Goal: Task Accomplishment & Management: Manage account settings

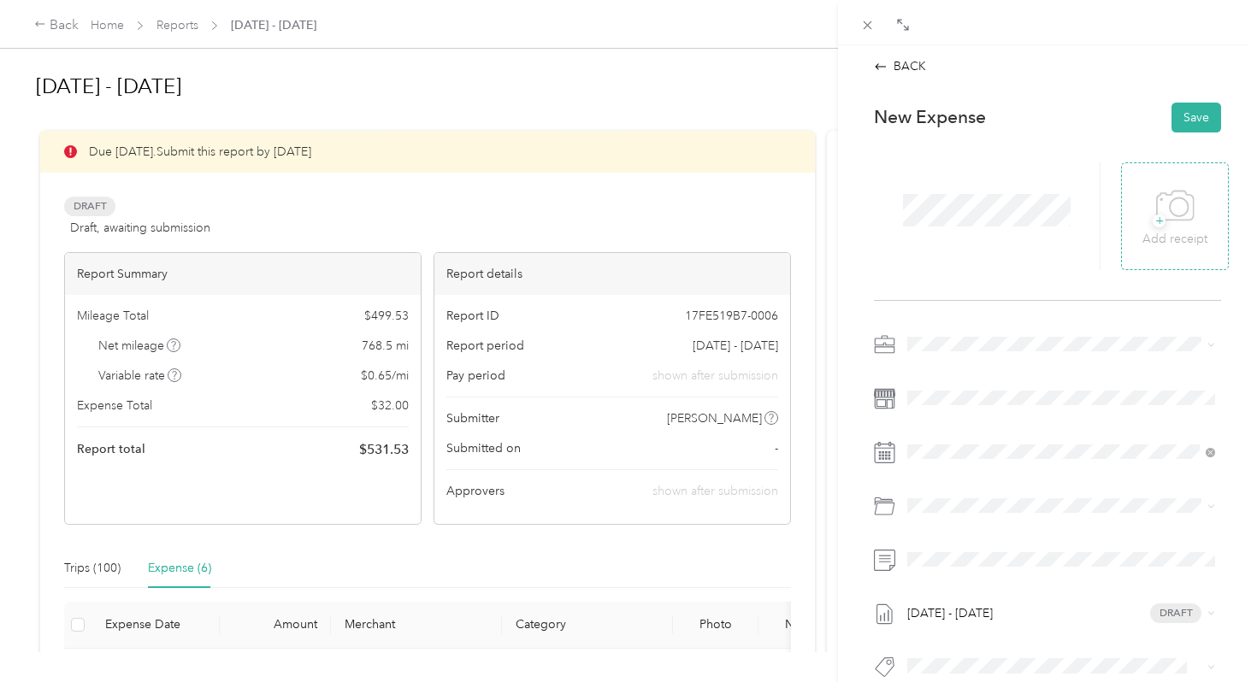
click at [1211, 266] on div "+ Add receipt" at bounding box center [1175, 216] width 108 height 108
click at [1195, 246] on p "Add receipt" at bounding box center [1174, 239] width 65 height 19
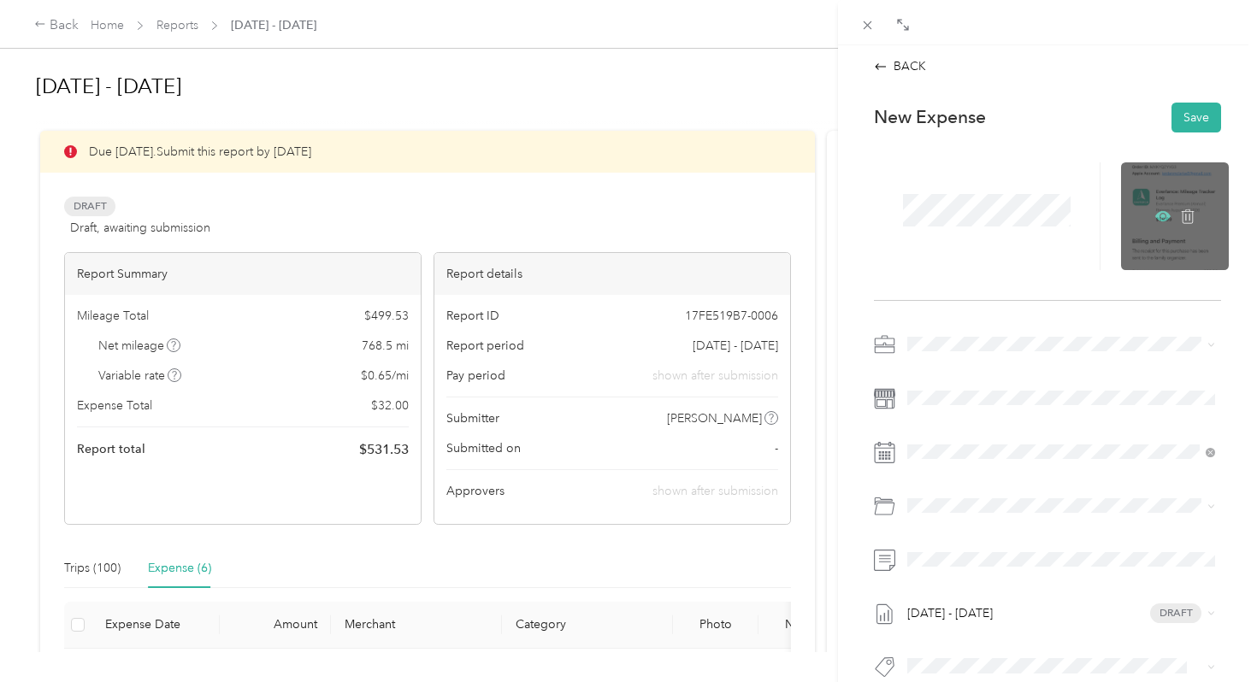
click at [1163, 212] on icon at bounding box center [1162, 215] width 15 height 10
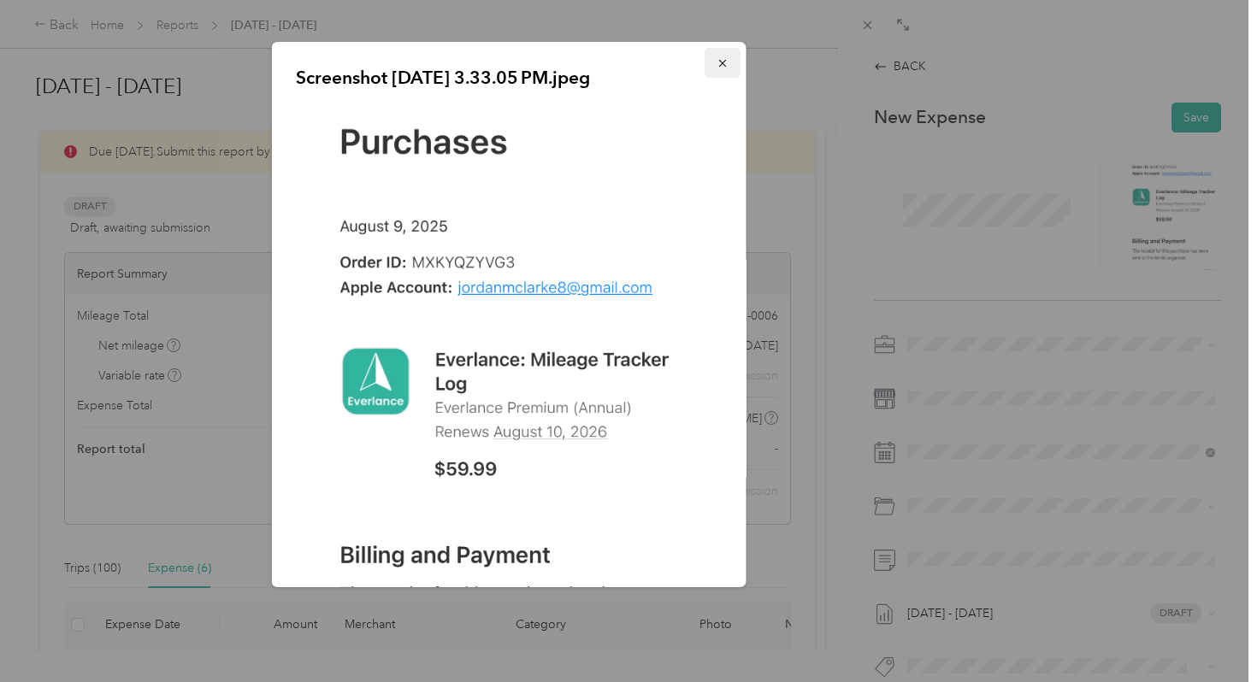
click at [719, 61] on icon "button" at bounding box center [721, 63] width 7 height 7
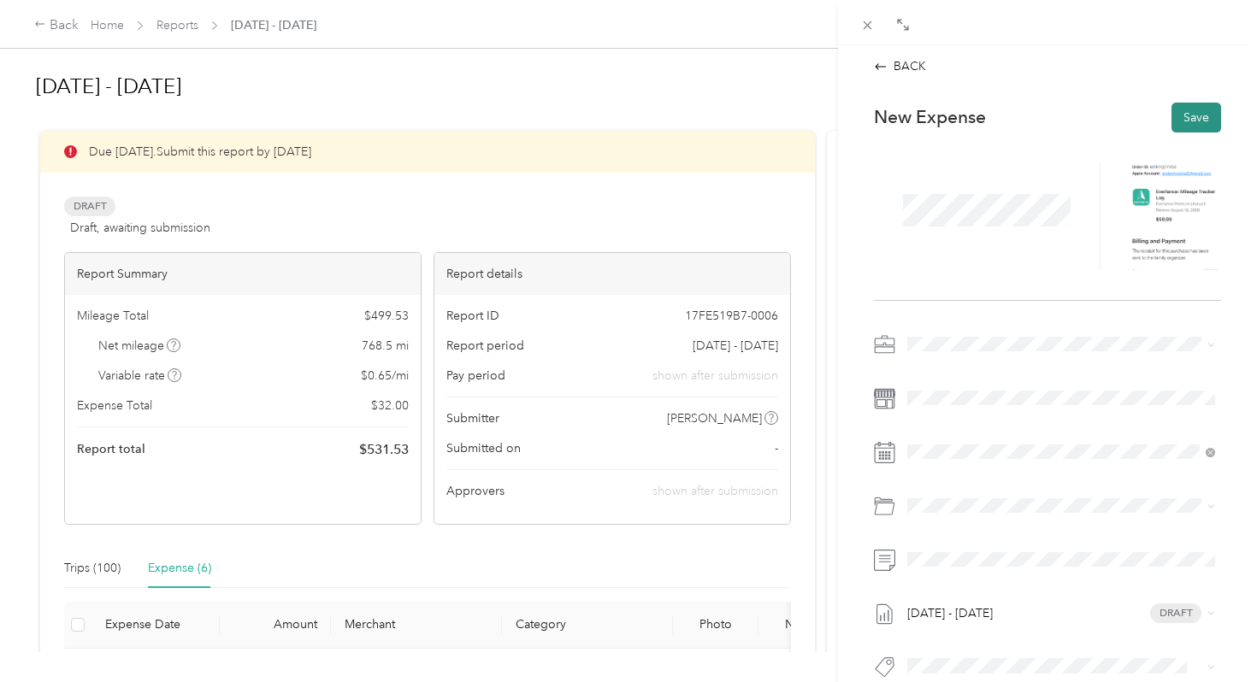
click at [1204, 123] on button "Save" at bounding box center [1196, 118] width 50 height 30
click at [953, 226] on icon at bounding box center [950, 218] width 9 height 15
click at [1067, 308] on div "9" at bounding box center [1075, 305] width 22 height 21
click at [1075, 308] on div "9" at bounding box center [1075, 305] width 22 height 21
click at [1075, 233] on div "Aug 2025" at bounding box center [1008, 220] width 215 height 32
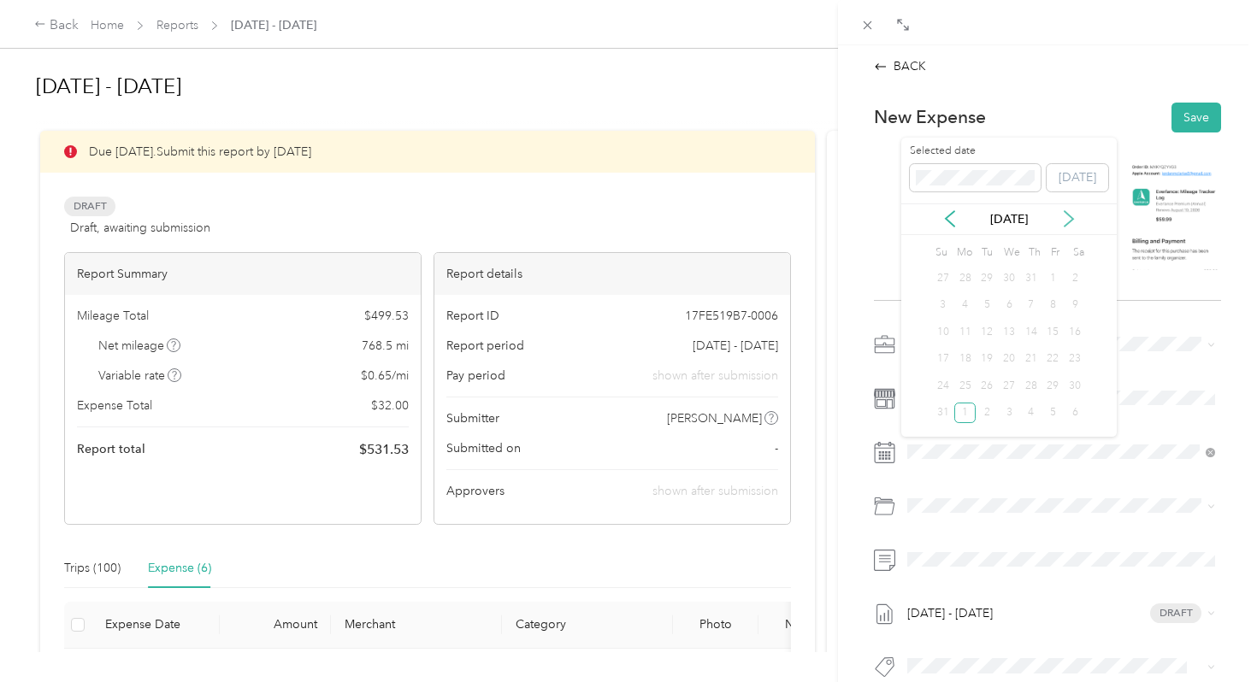
click at [1068, 217] on icon at bounding box center [1068, 218] width 17 height 17
click at [966, 277] on div "1" at bounding box center [965, 278] width 22 height 21
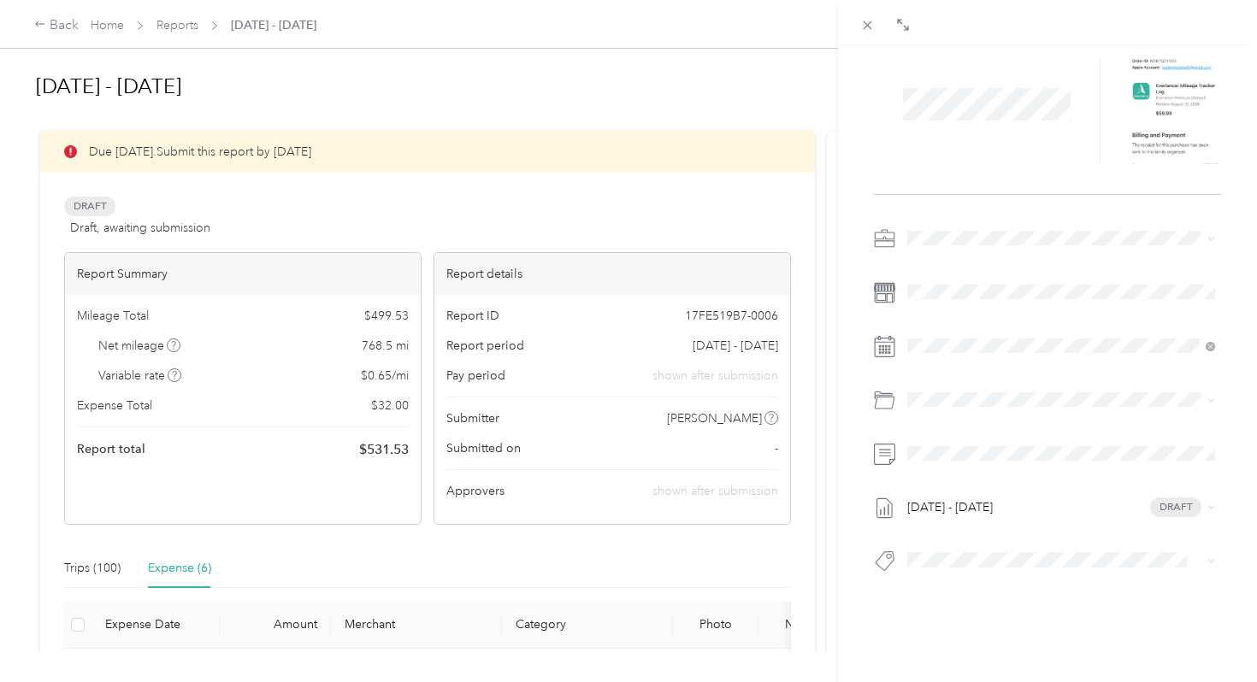
scroll to position [112, 0]
click at [986, 551] on span "Vendor Credentialing" at bounding box center [1011, 553] width 116 height 15
click at [974, 377] on div "Sep 1 - 30, 2025 Draft" at bounding box center [1047, 399] width 347 height 360
click at [974, 401] on span at bounding box center [1061, 394] width 320 height 27
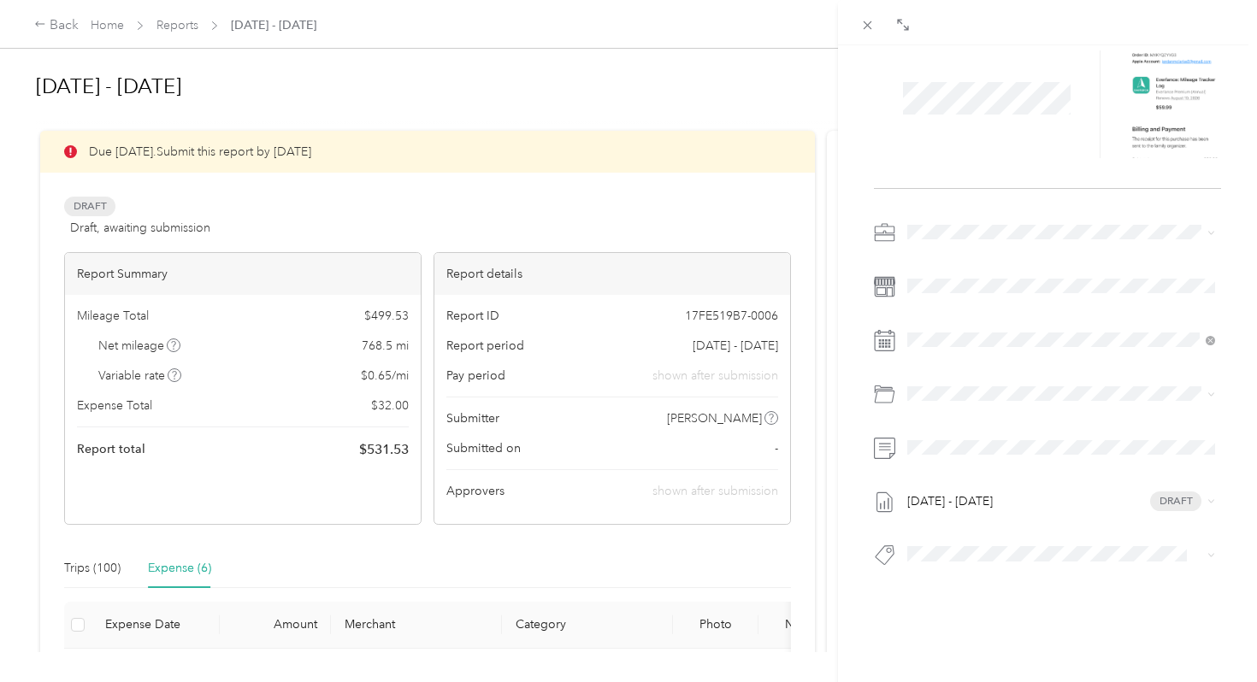
click at [1212, 369] on div "Sep 1 - 30, 2025 Draft" at bounding box center [1047, 399] width 347 height 360
click at [1199, 404] on span at bounding box center [1061, 394] width 320 height 27
click at [1025, 551] on span "Vendor Credentialing" at bounding box center [1011, 553] width 116 height 15
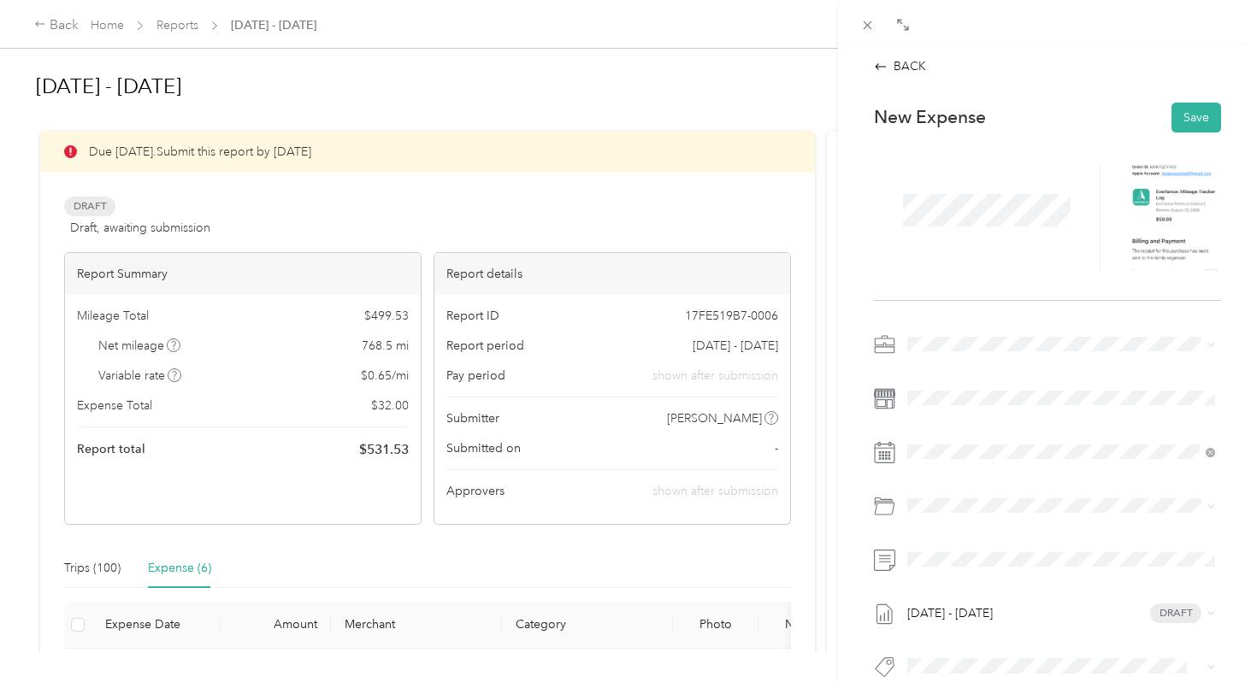
click at [1186, 133] on div at bounding box center [1047, 217] width 347 height 168
click at [1186, 127] on button "Save" at bounding box center [1196, 118] width 50 height 30
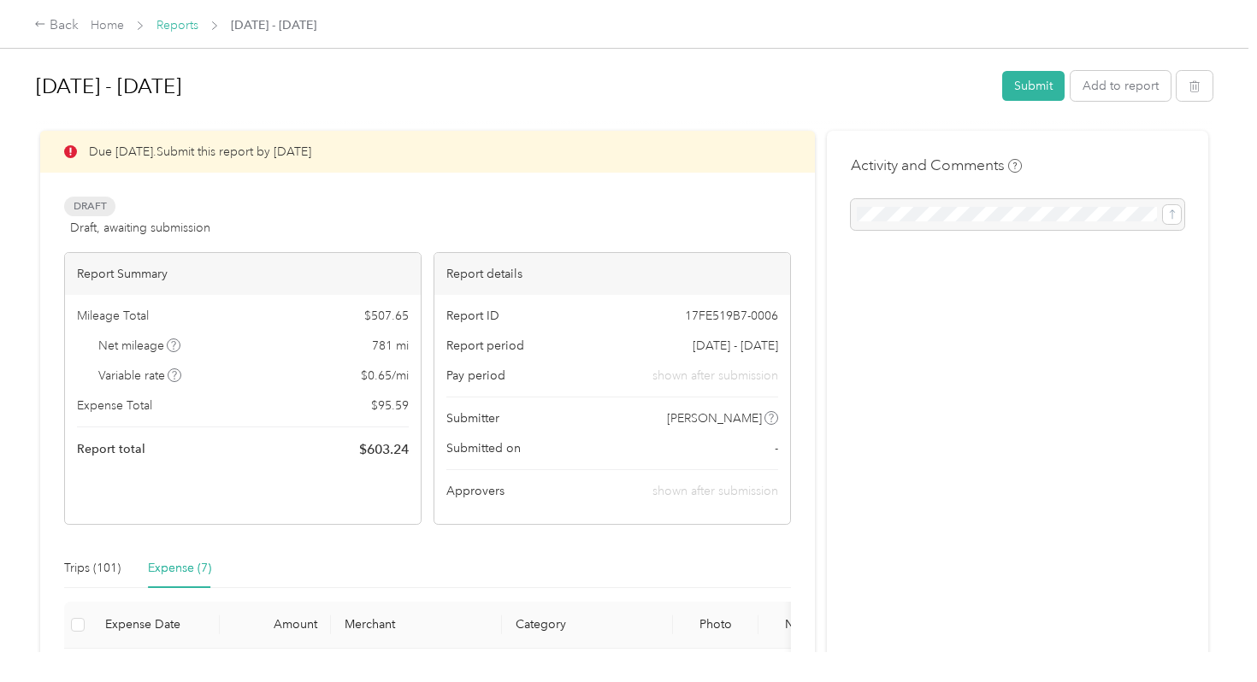
click at [173, 31] on link "Reports" at bounding box center [177, 25] width 42 height 15
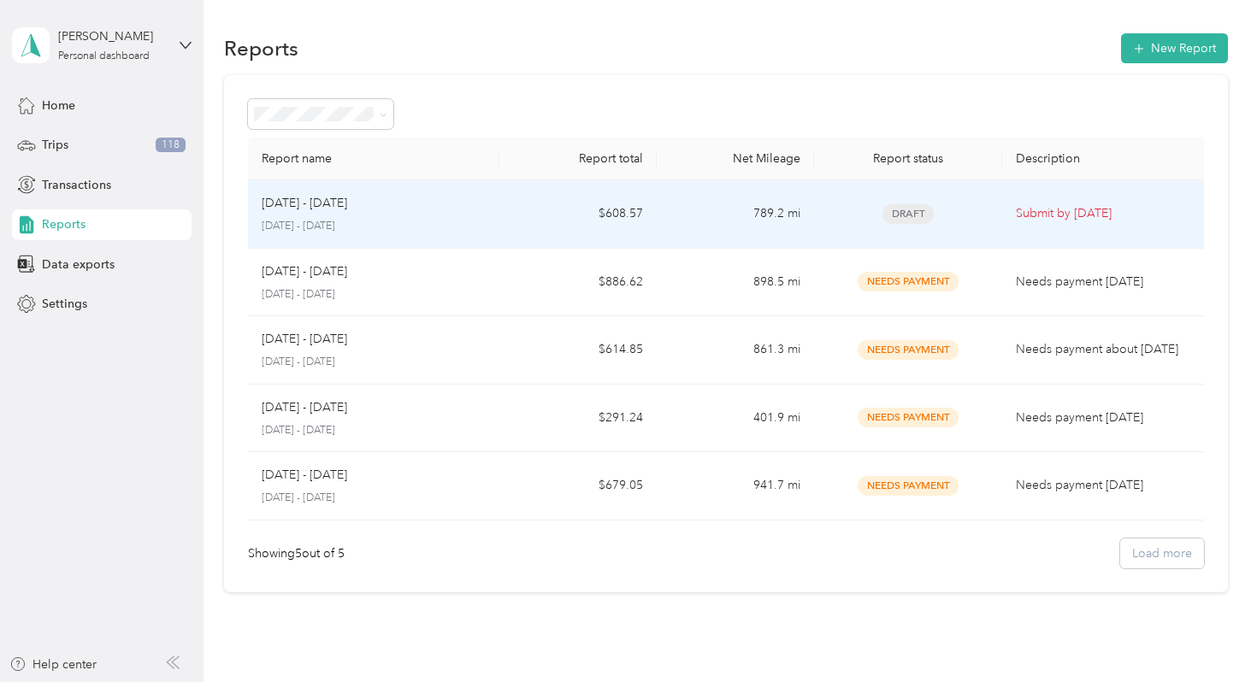
click at [470, 225] on p "[DATE] - [DATE]" at bounding box center [374, 226] width 224 height 15
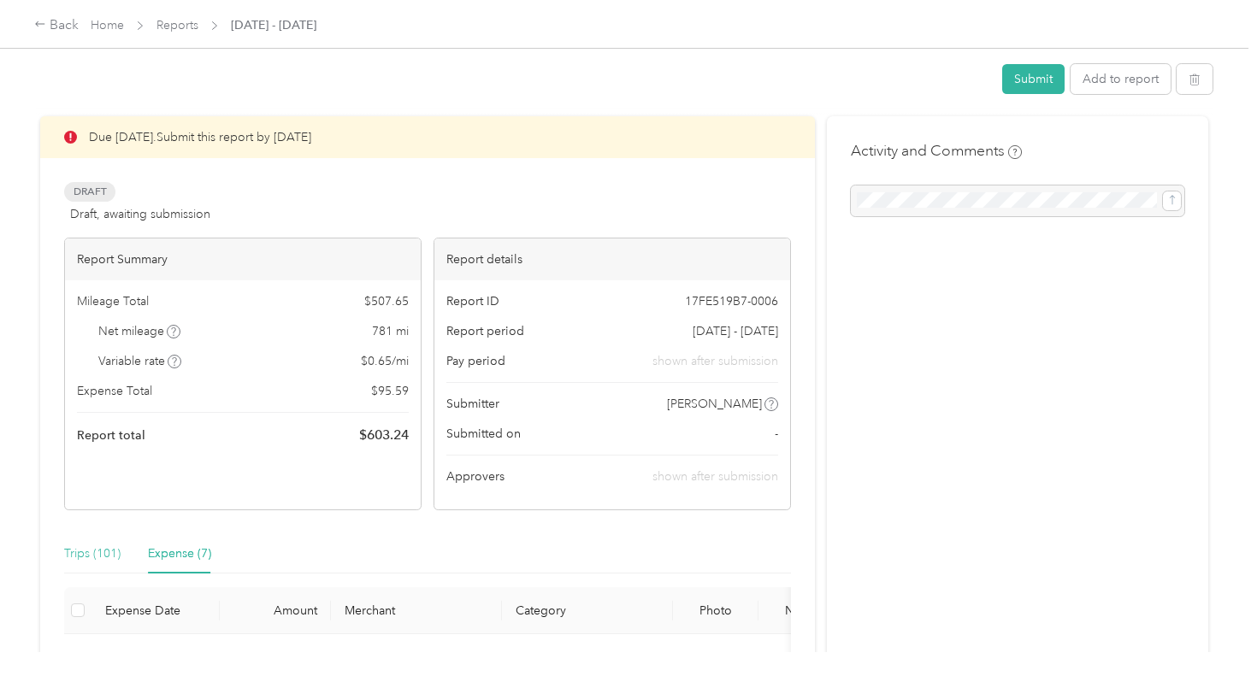
click at [82, 564] on div "Trips (101)" at bounding box center [92, 553] width 56 height 39
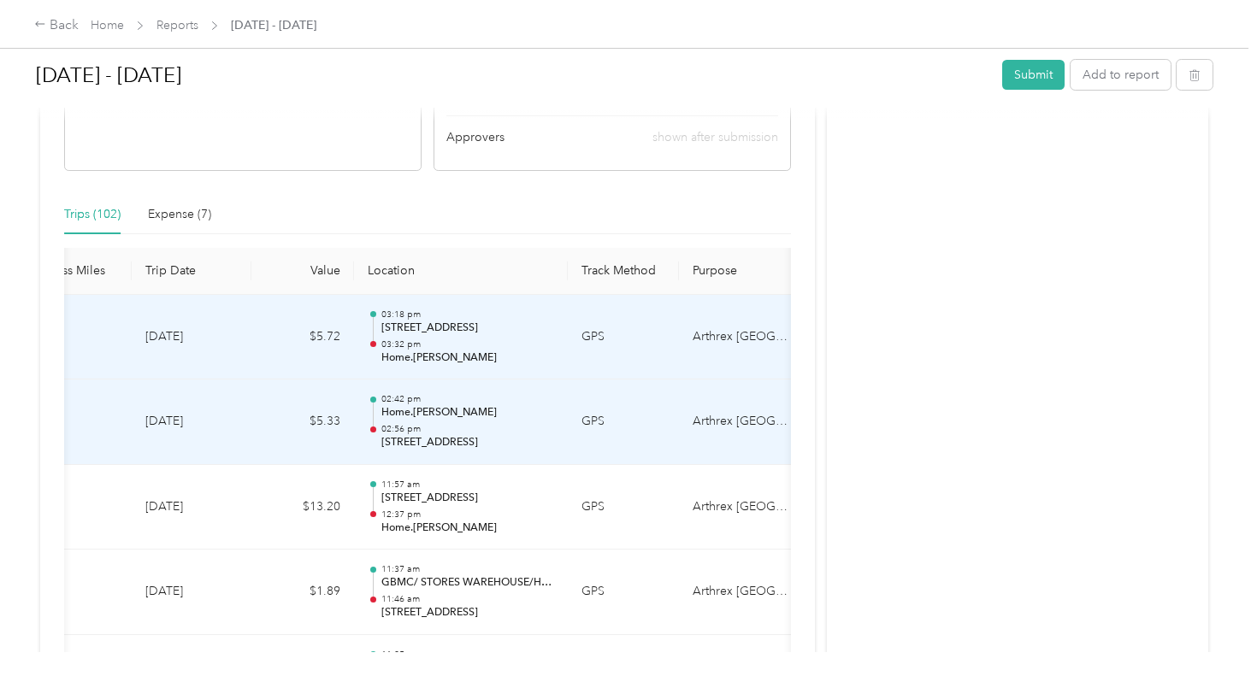
scroll to position [0, 267]
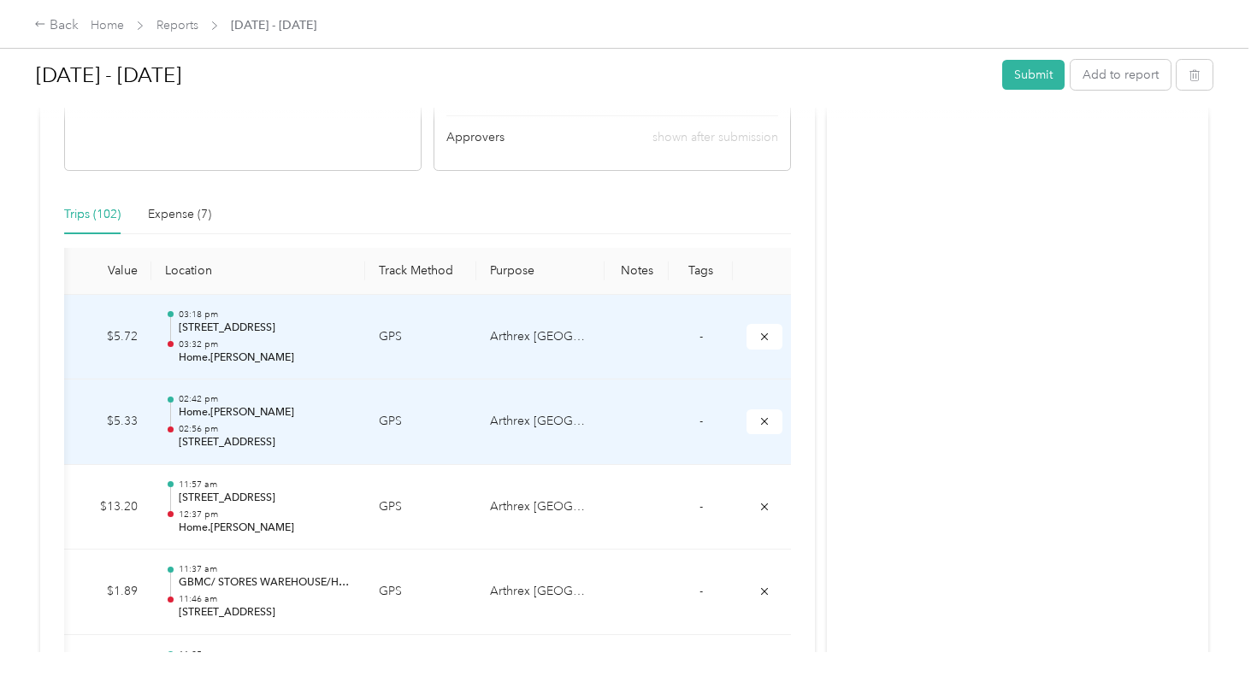
click at [703, 337] on td "-" at bounding box center [701, 338] width 64 height 86
click at [582, 345] on td "Arthrex [GEOGRAPHIC_DATA]" at bounding box center [540, 338] width 128 height 86
click at [566, 333] on td "Arthrex [GEOGRAPHIC_DATA]" at bounding box center [540, 338] width 128 height 86
click at [758, 333] on icon "submit" at bounding box center [764, 337] width 12 height 12
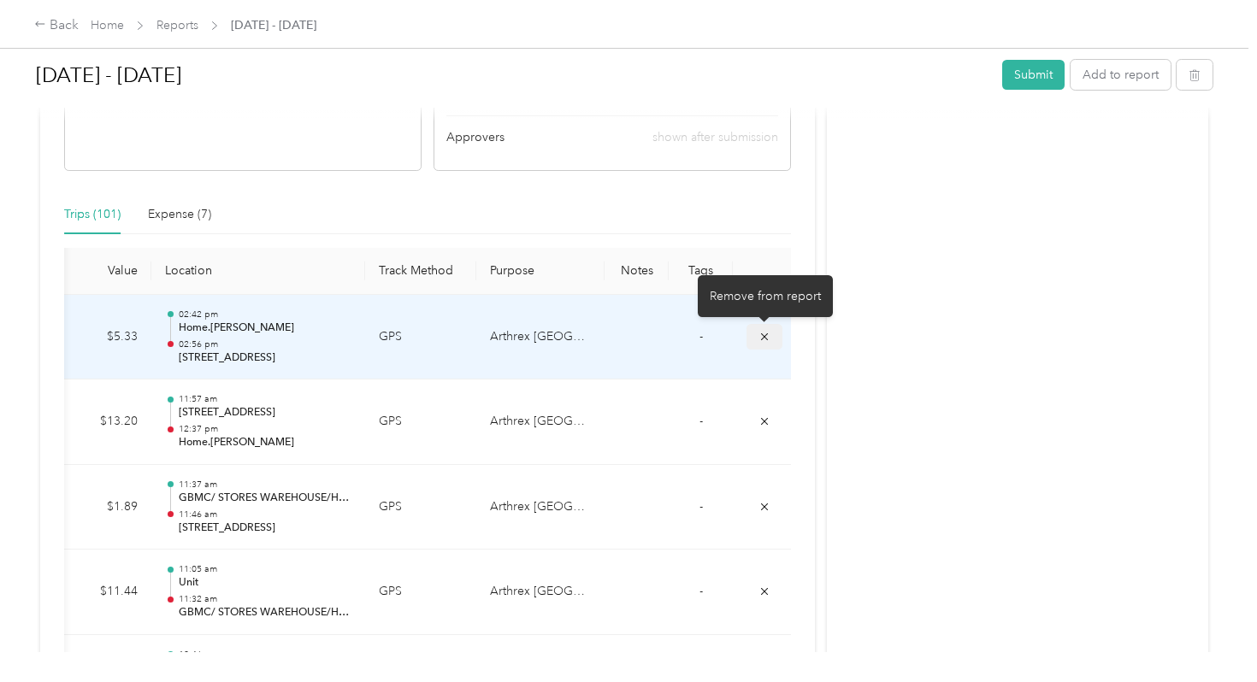
click at [767, 334] on icon "submit" at bounding box center [764, 337] width 12 height 12
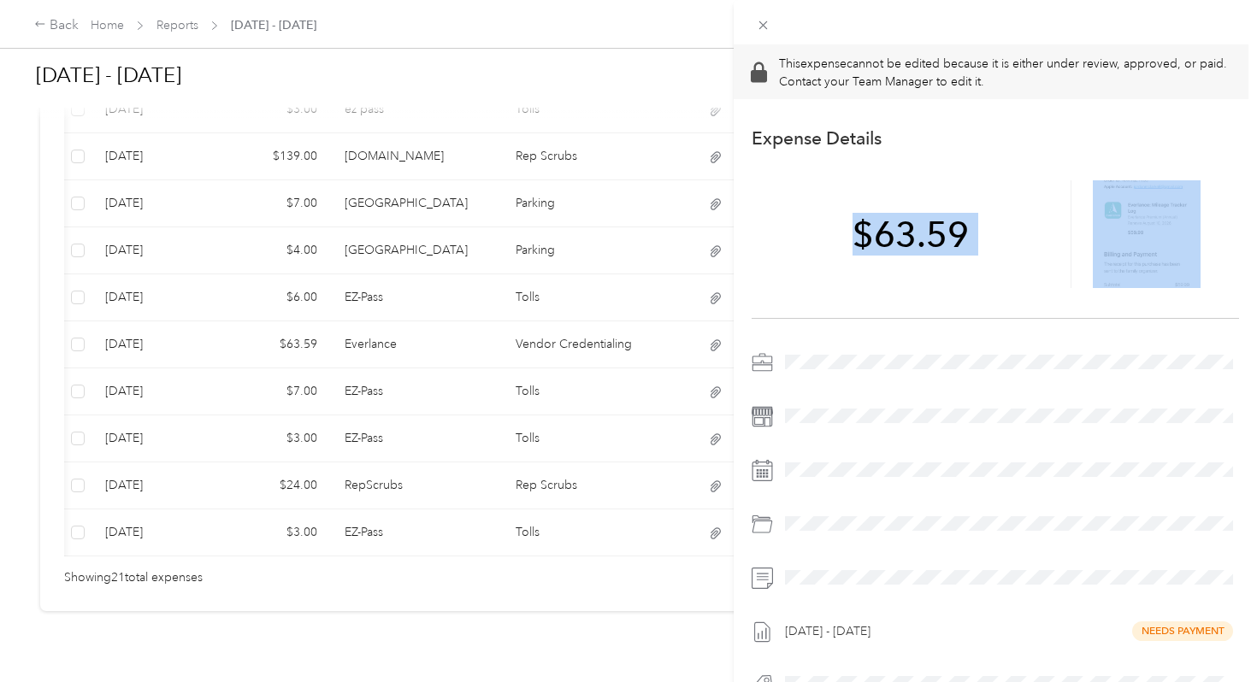
scroll to position [0, 115]
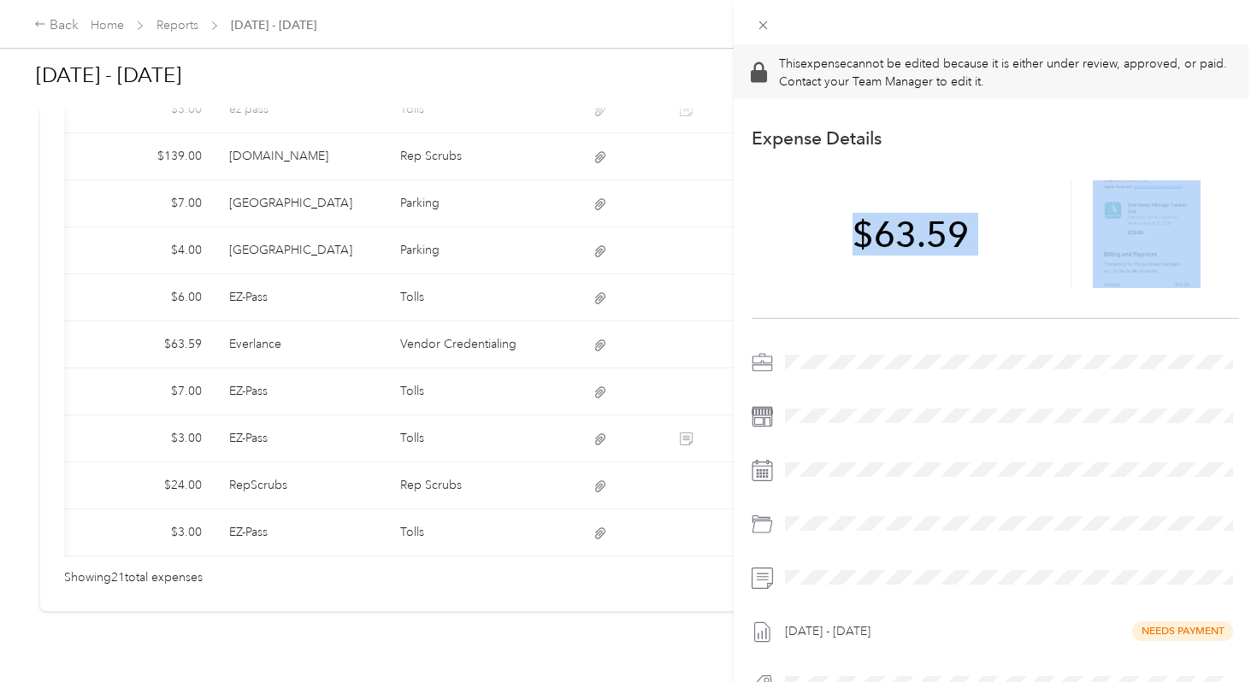
click at [731, 267] on div "This expense cannot be edited because it is either under review, approved, or p…" at bounding box center [628, 341] width 1257 height 682
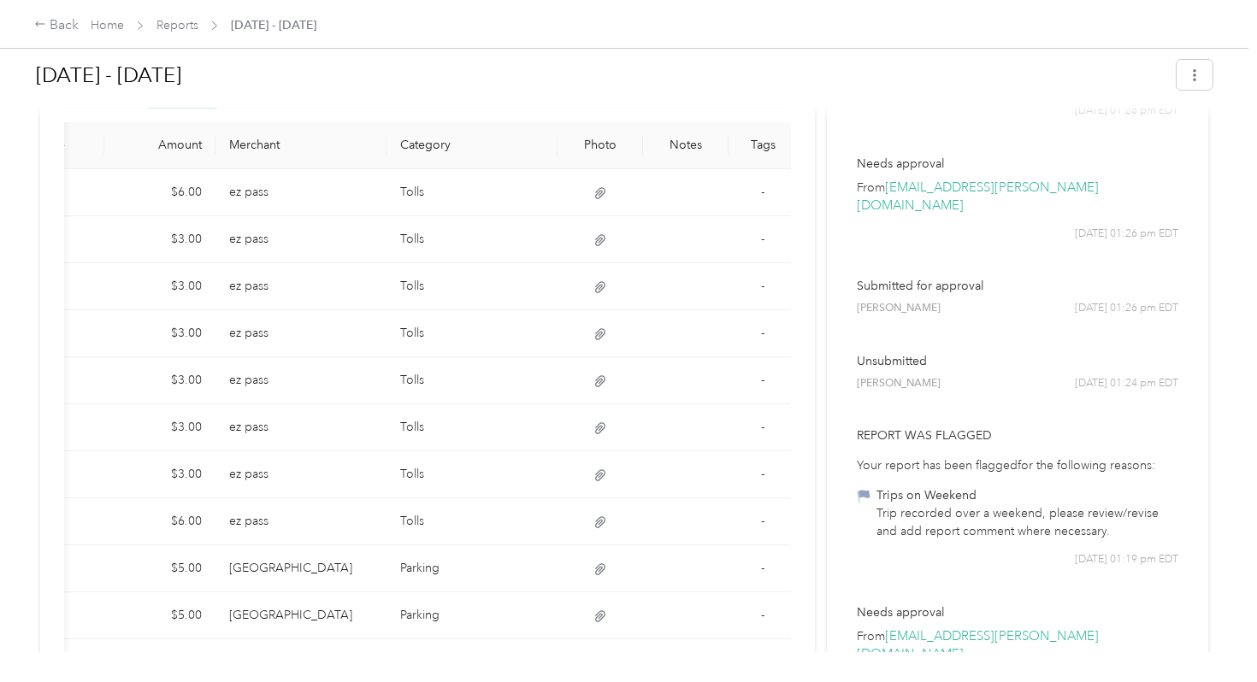
scroll to position [0, 0]
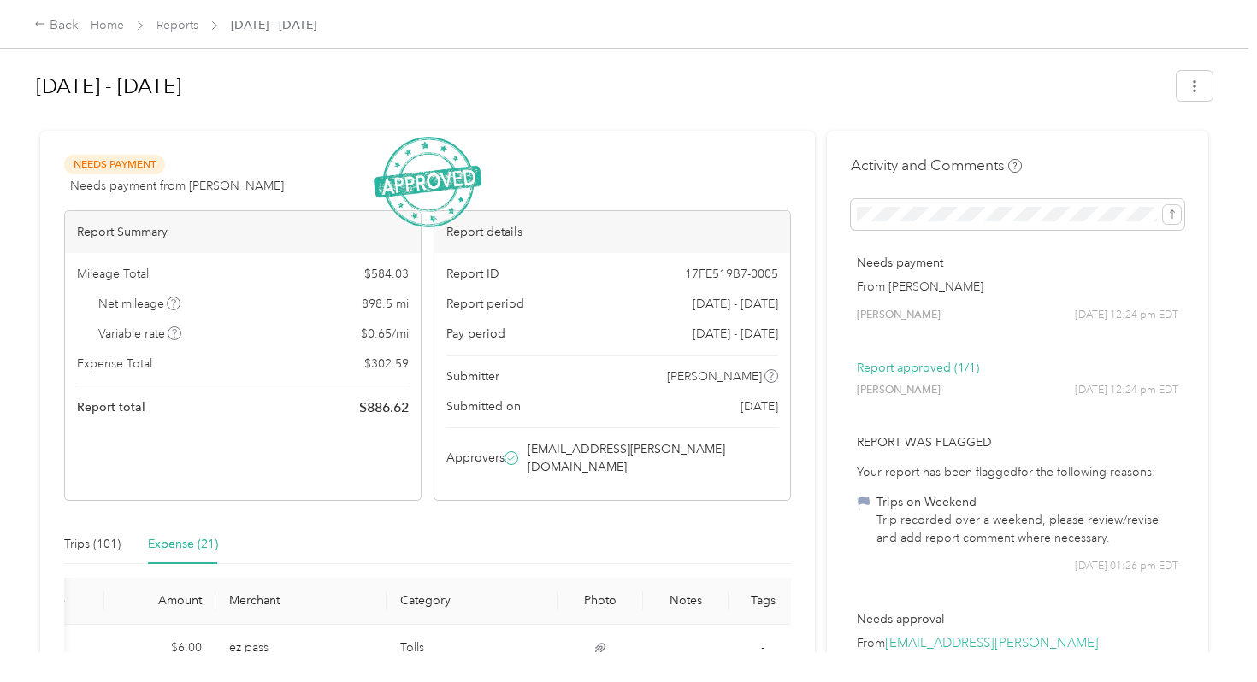
click at [126, 172] on span "Needs Payment" at bounding box center [114, 165] width 101 height 20
click at [101, 30] on link "Home" at bounding box center [107, 25] width 33 height 15
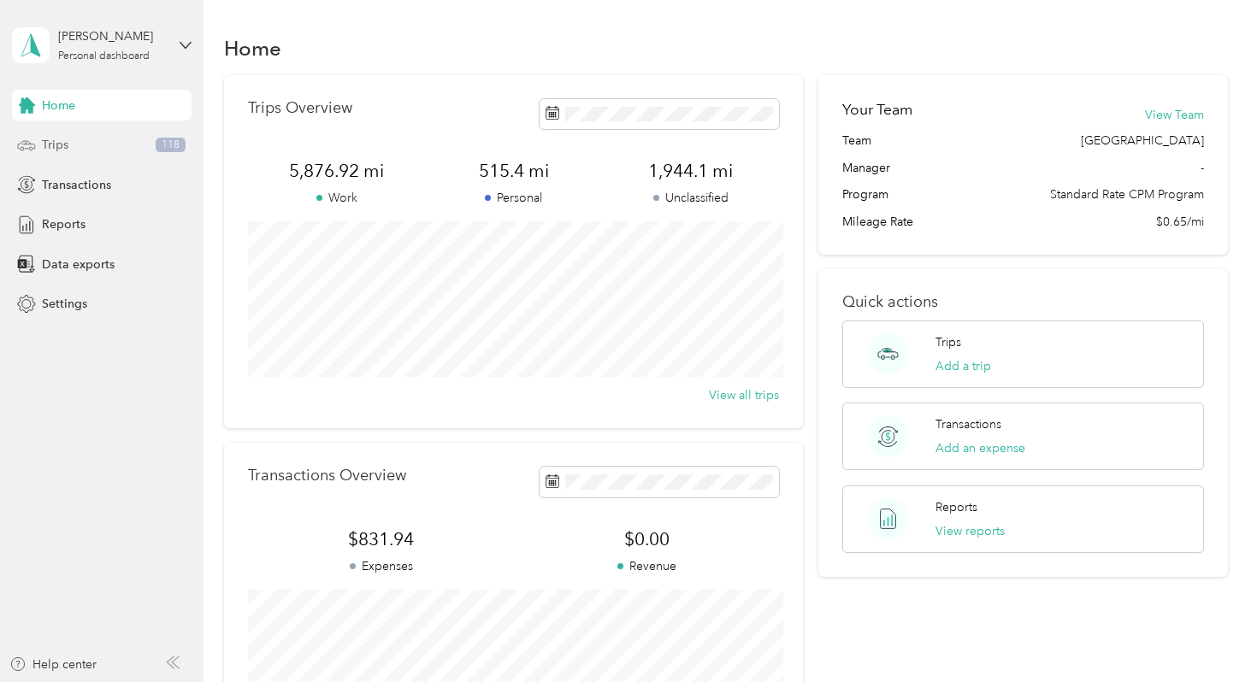
click at [95, 145] on div "Trips 118" at bounding box center [102, 145] width 180 height 31
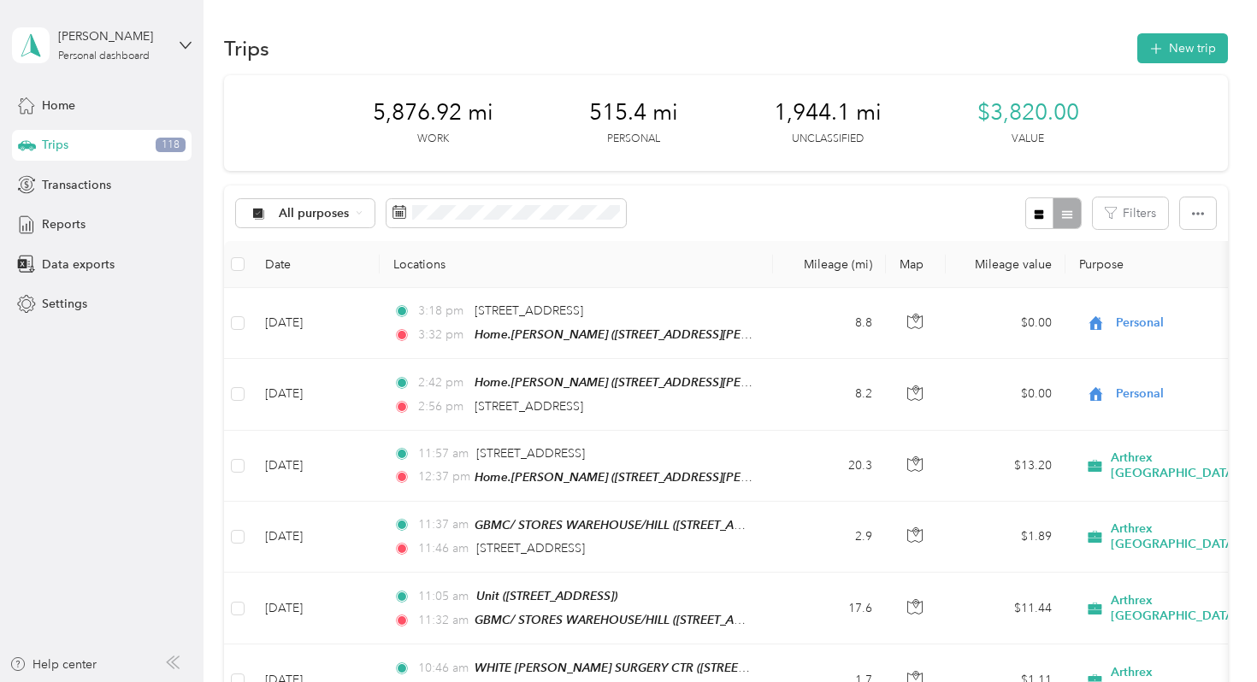
click at [529, 56] on div "Trips New trip" at bounding box center [725, 48] width 1003 height 36
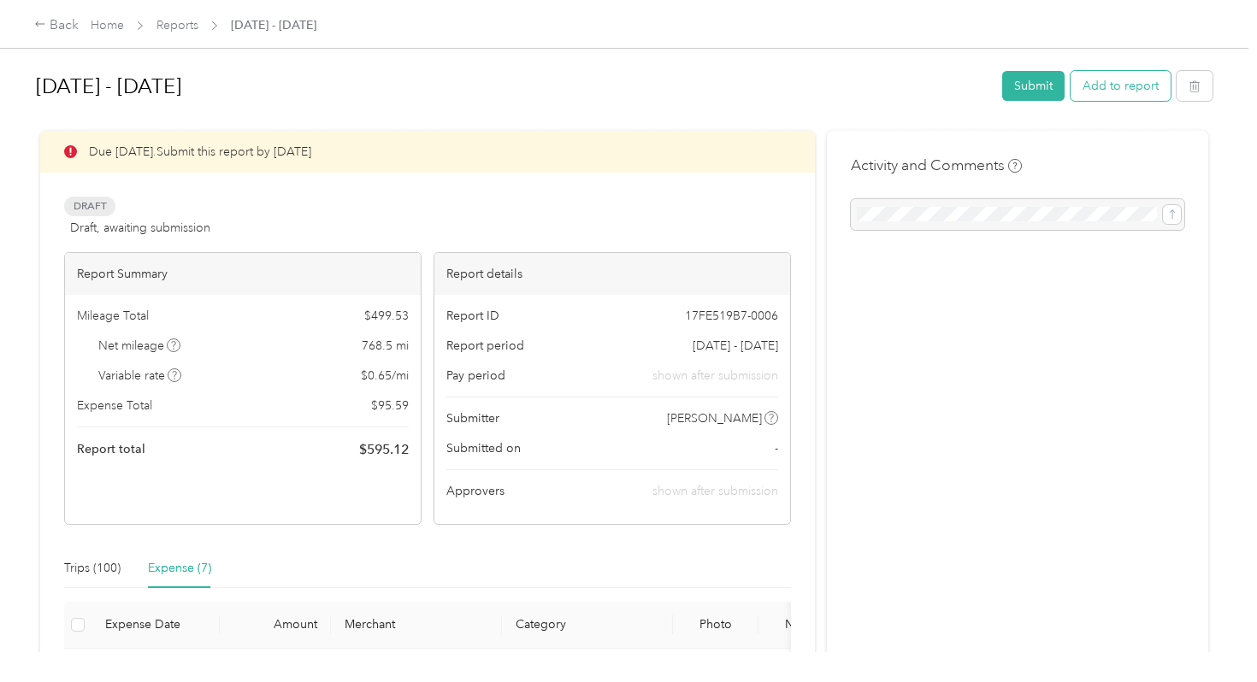
click at [1141, 87] on button "Add to report" at bounding box center [1121, 86] width 100 height 30
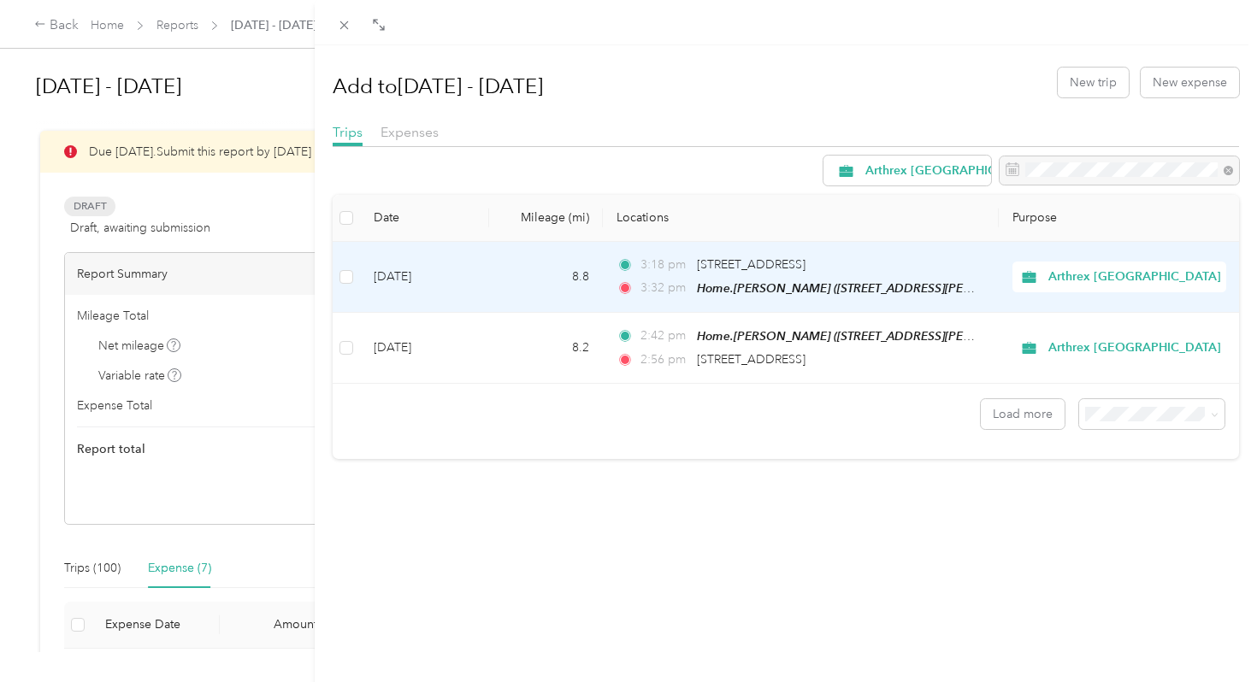
click at [1204, 280] on span "Arthrex [GEOGRAPHIC_DATA]" at bounding box center [1134, 277] width 173 height 19
click at [1112, 339] on span "Personal" at bounding box center [1151, 338] width 194 height 18
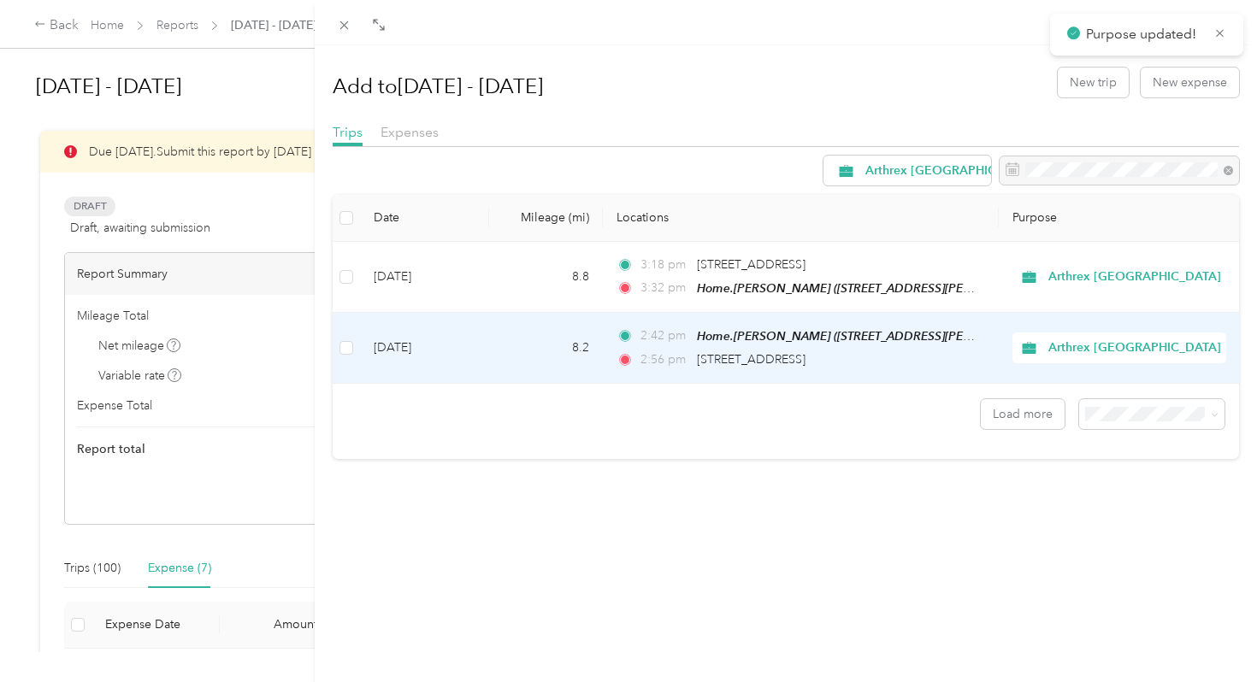
click at [1171, 345] on span "Arthrex [GEOGRAPHIC_DATA]" at bounding box center [1134, 348] width 173 height 19
click at [1144, 410] on span "Personal" at bounding box center [1151, 409] width 194 height 18
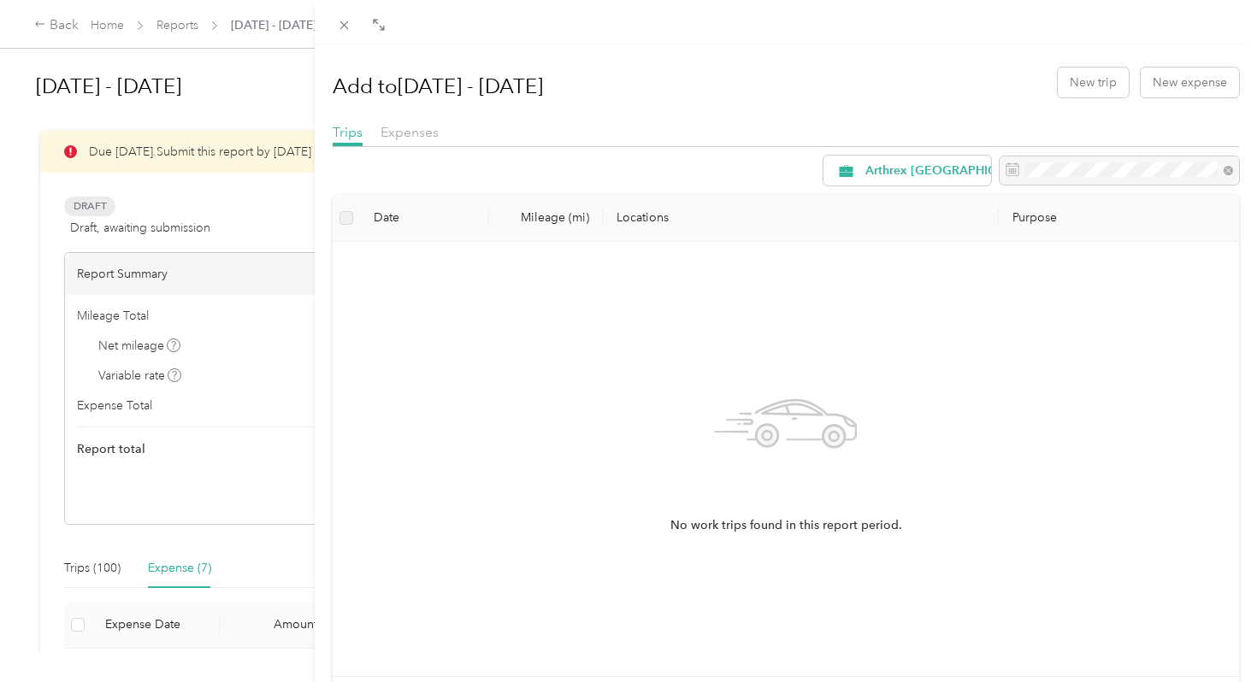
click at [95, 576] on div "Add to Sep 1 - 30, 2025 New trip New expense Trips Expenses Arthrex Annapolis D…" at bounding box center [628, 341] width 1257 height 682
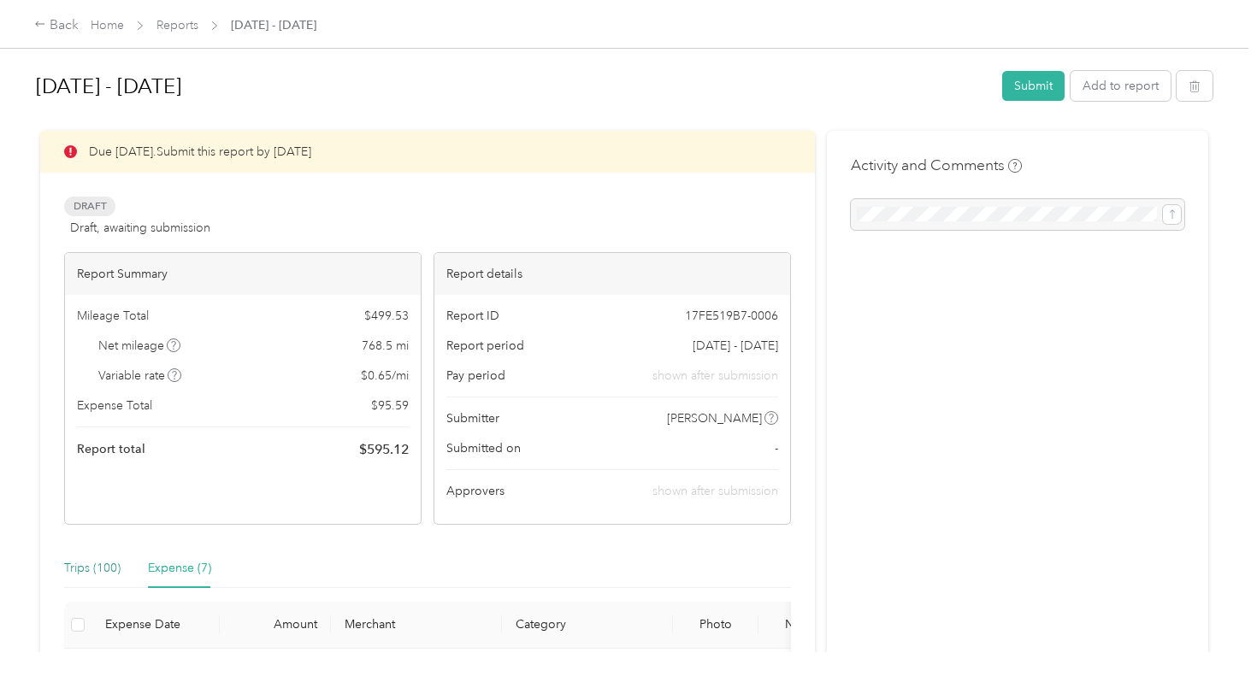
click at [97, 569] on div "Trips (100)" at bounding box center [92, 568] width 56 height 19
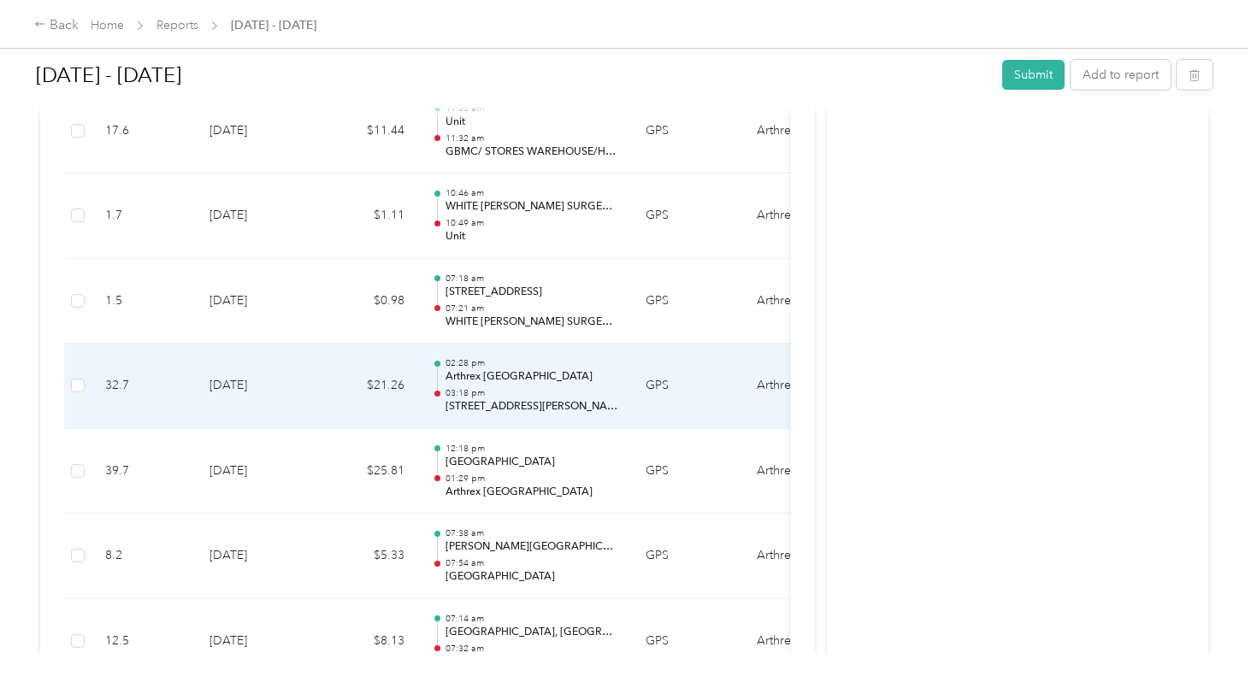
scroll to position [732, 0]
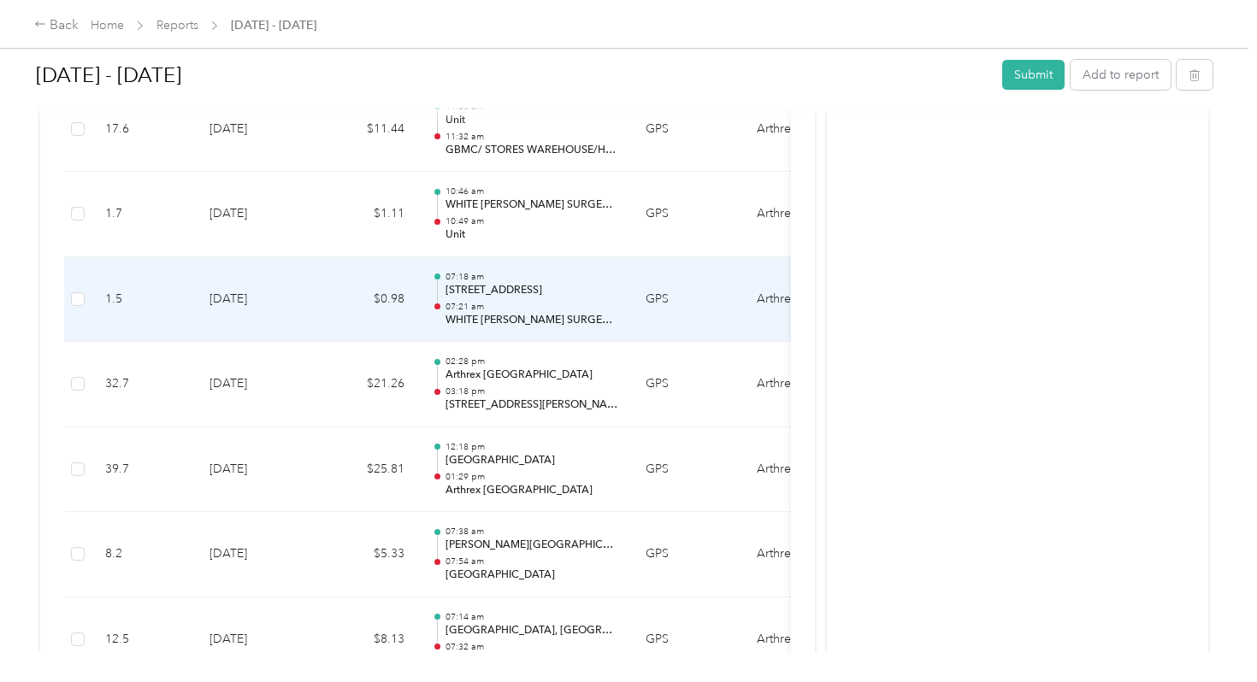
click at [503, 290] on p "[STREET_ADDRESS]" at bounding box center [531, 290] width 173 height 15
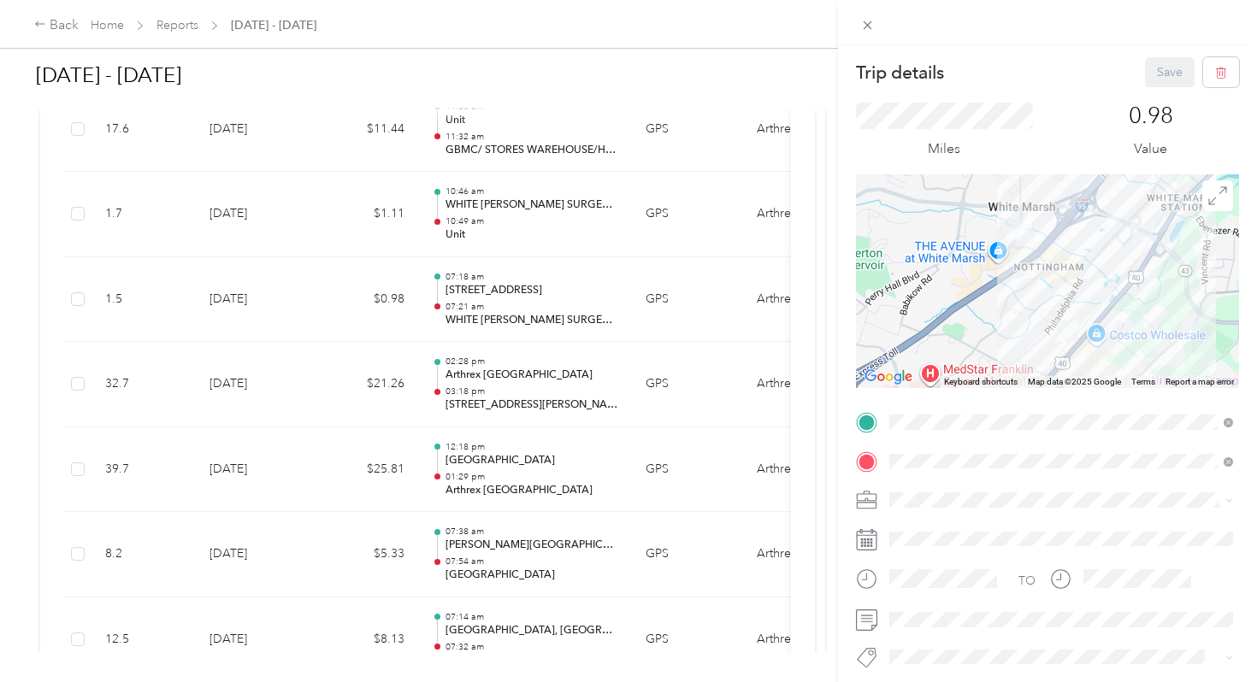
click at [957, 505] on span "9913 Philadelphia Rd, 21237, Rosedale, MD, United States" at bounding box center [976, 509] width 109 height 15
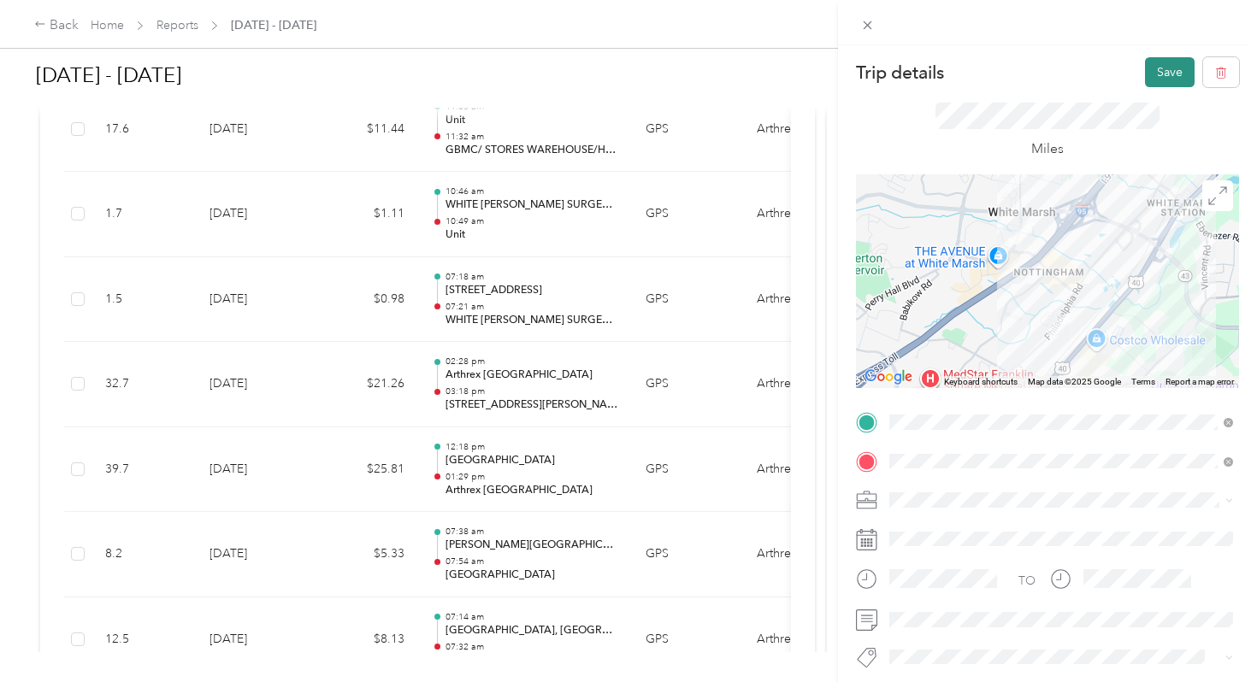
click at [1161, 81] on button "Save" at bounding box center [1170, 72] width 50 height 30
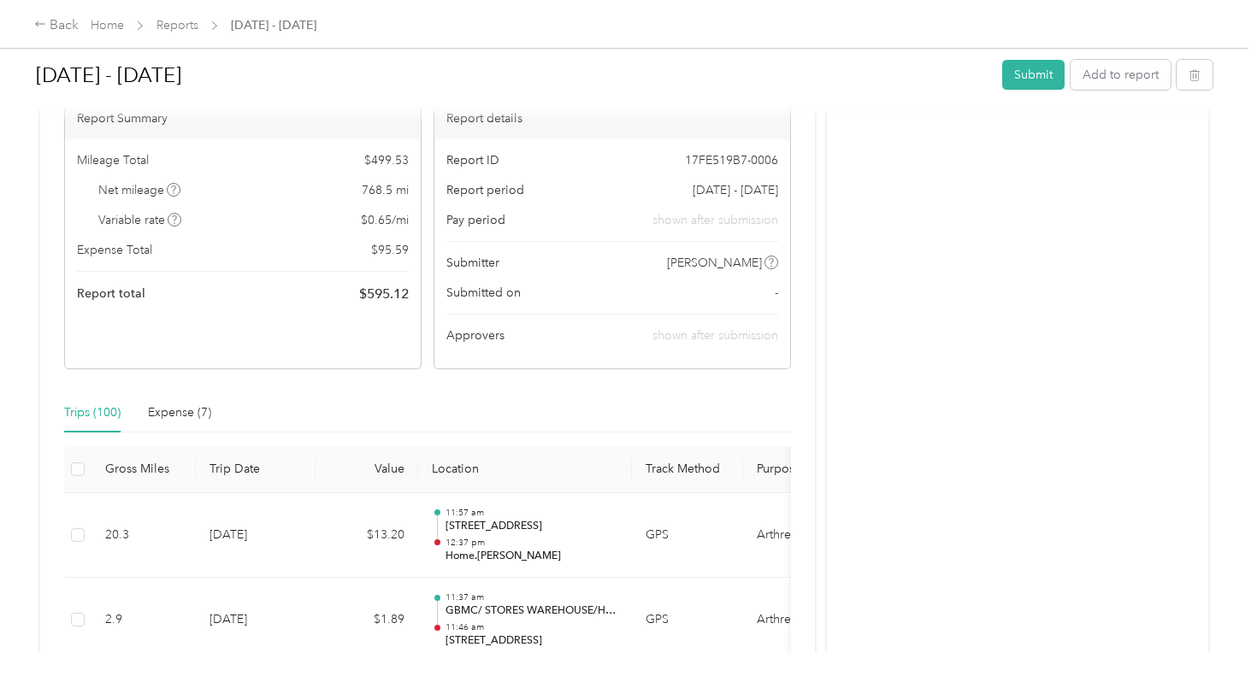
scroll to position [0, 0]
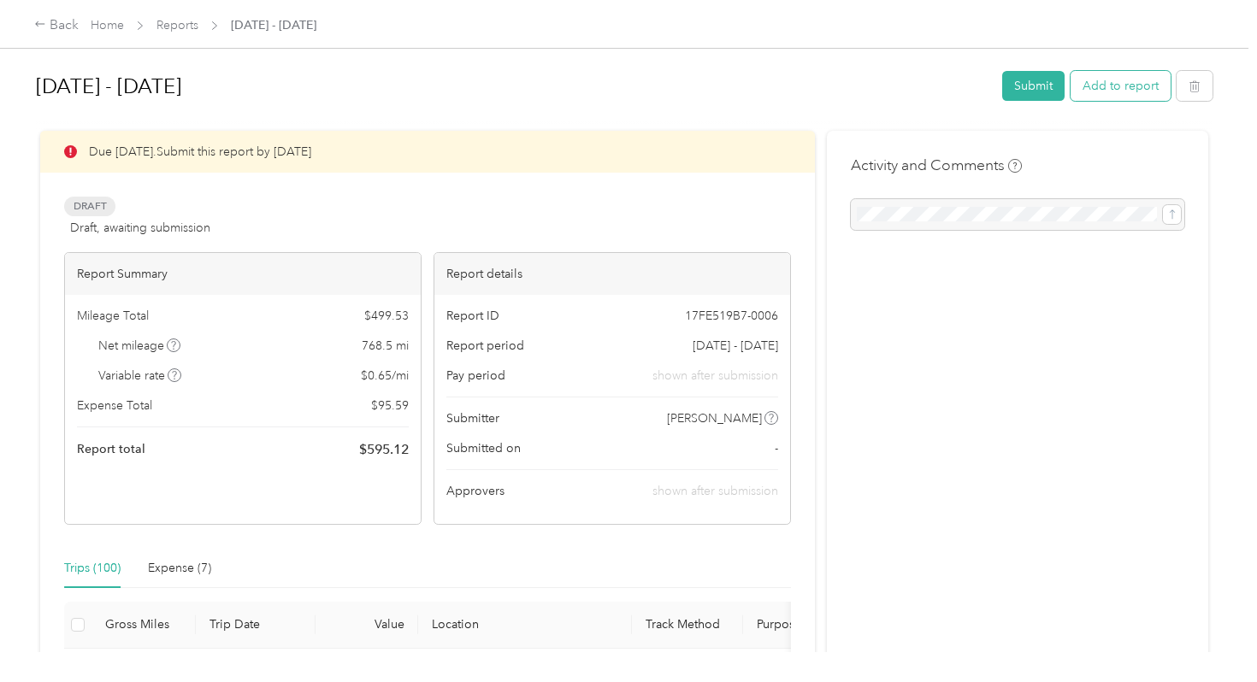
click at [1117, 97] on button "Add to report" at bounding box center [1121, 86] width 100 height 30
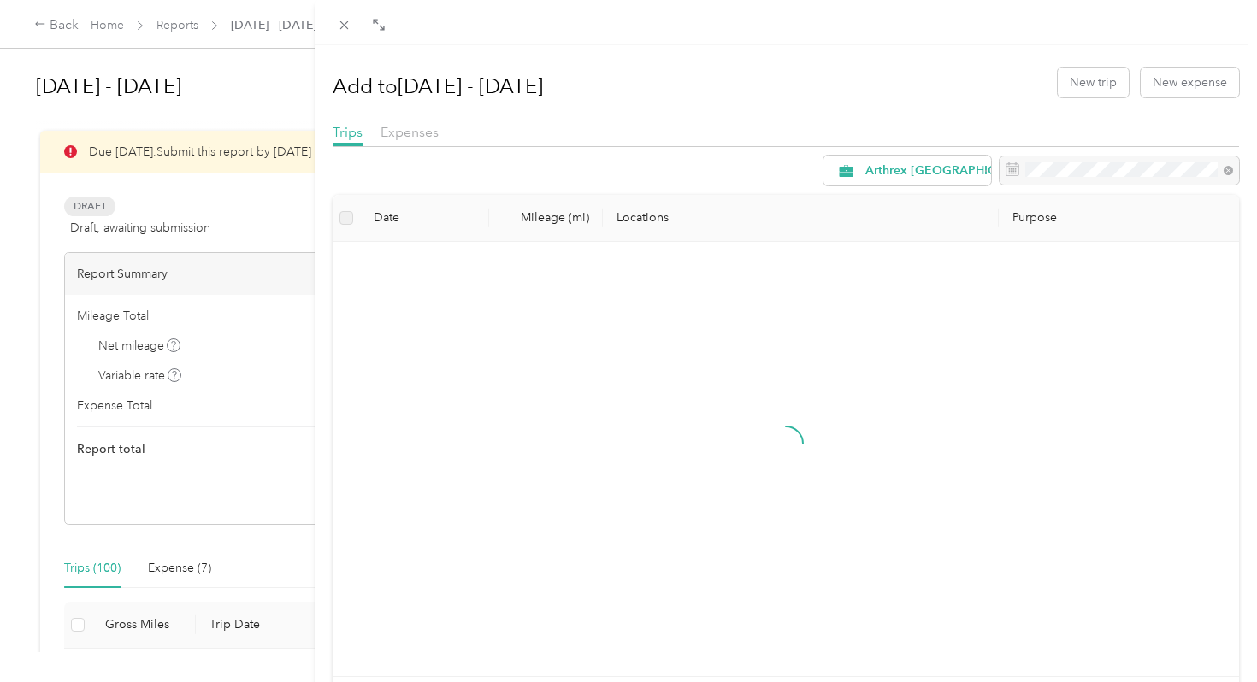
scroll to position [114, 0]
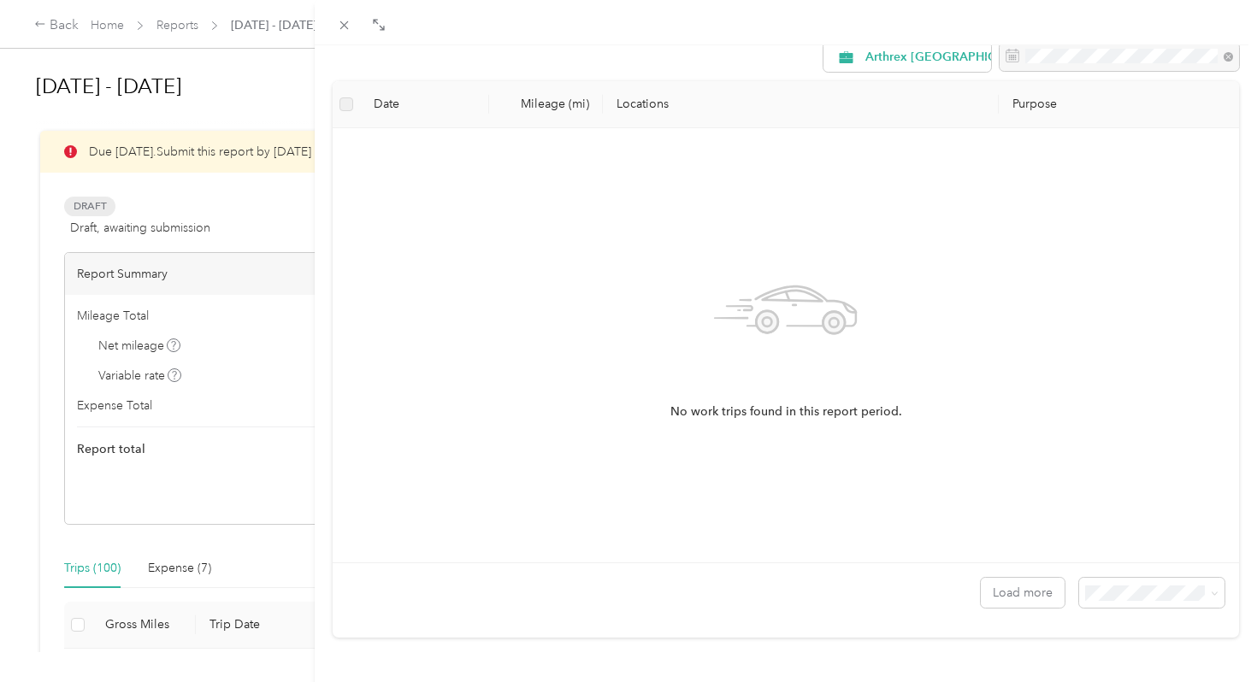
click at [167, 558] on div "Add to Sep 1 - 30, 2025 New trip New expense Trips Expenses Arthrex Annapolis D…" at bounding box center [628, 341] width 1257 height 682
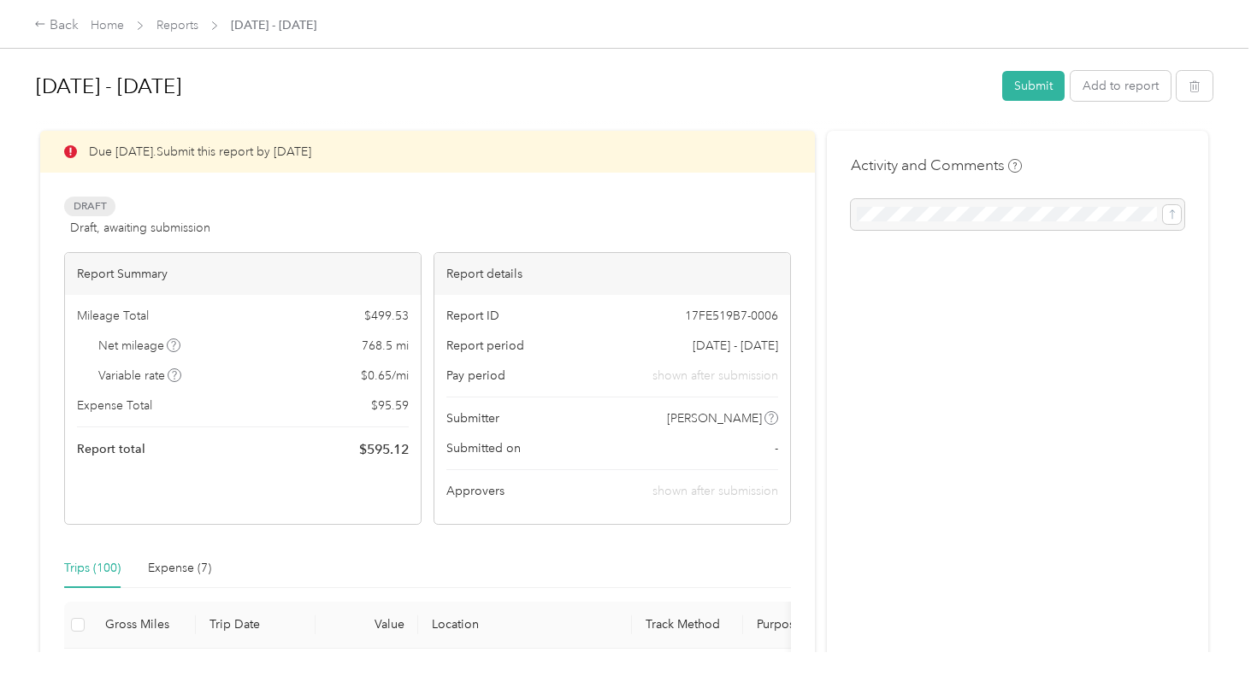
click at [171, 566] on div at bounding box center [628, 341] width 1257 height 682
click at [188, 566] on div "Expense (7)" at bounding box center [179, 568] width 63 height 19
click at [1093, 112] on div "Sep 1 - 30, 2025 Submit Add to report" at bounding box center [624, 89] width 1177 height 50
click at [1109, 93] on button "Add to report" at bounding box center [1121, 86] width 100 height 30
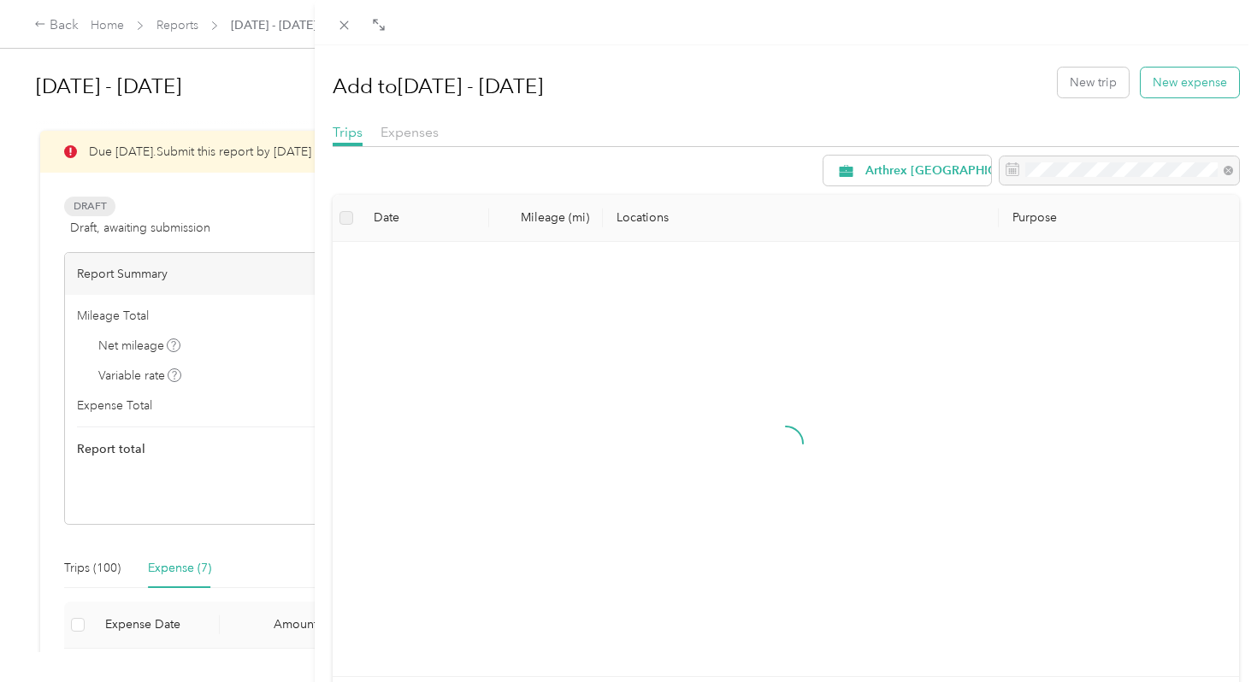
click at [1176, 91] on button "New expense" at bounding box center [1190, 83] width 98 height 30
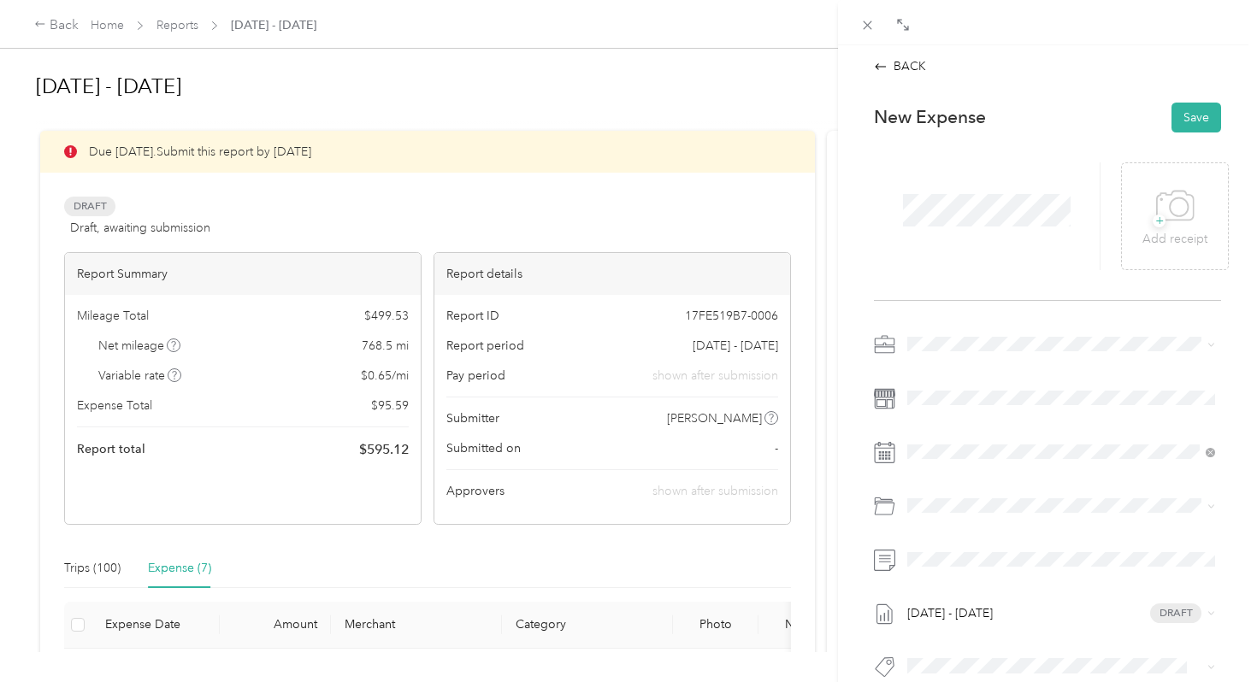
click at [950, 233] on div at bounding box center [987, 216] width 227 height 108
click at [1174, 226] on icon at bounding box center [1175, 206] width 38 height 47
click at [1183, 229] on icon at bounding box center [1175, 206] width 38 height 47
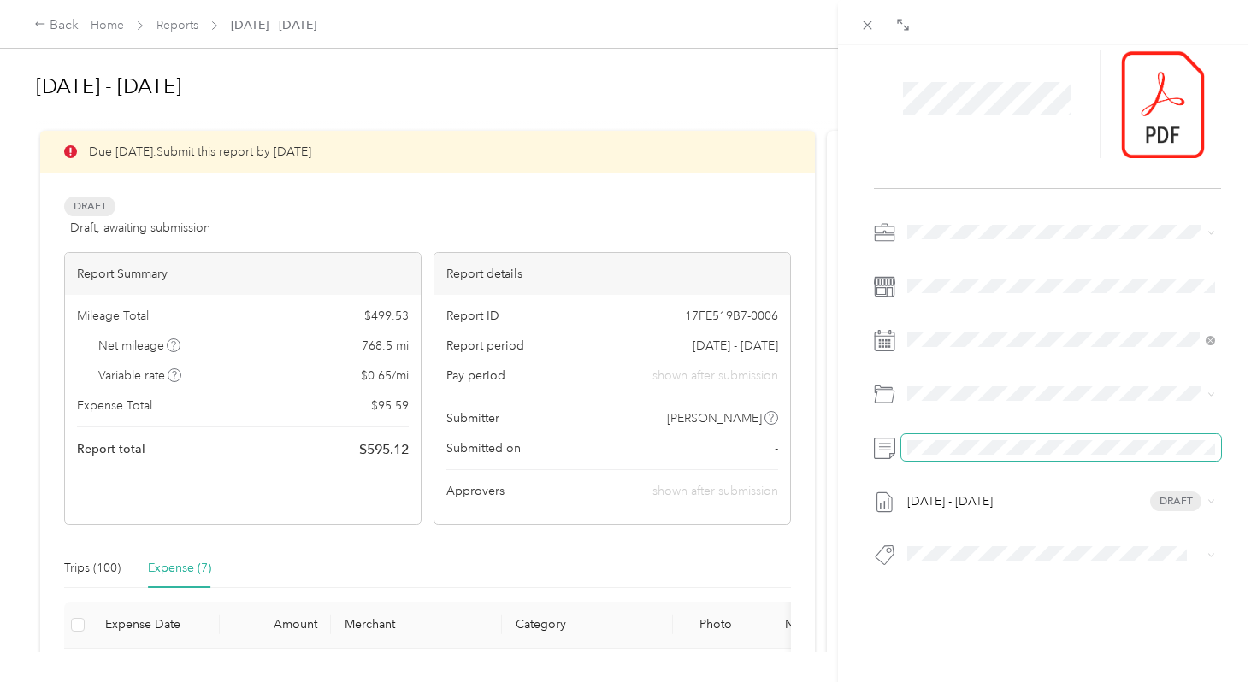
click at [949, 459] on span at bounding box center [1061, 447] width 320 height 27
click at [988, 457] on span at bounding box center [1061, 447] width 320 height 27
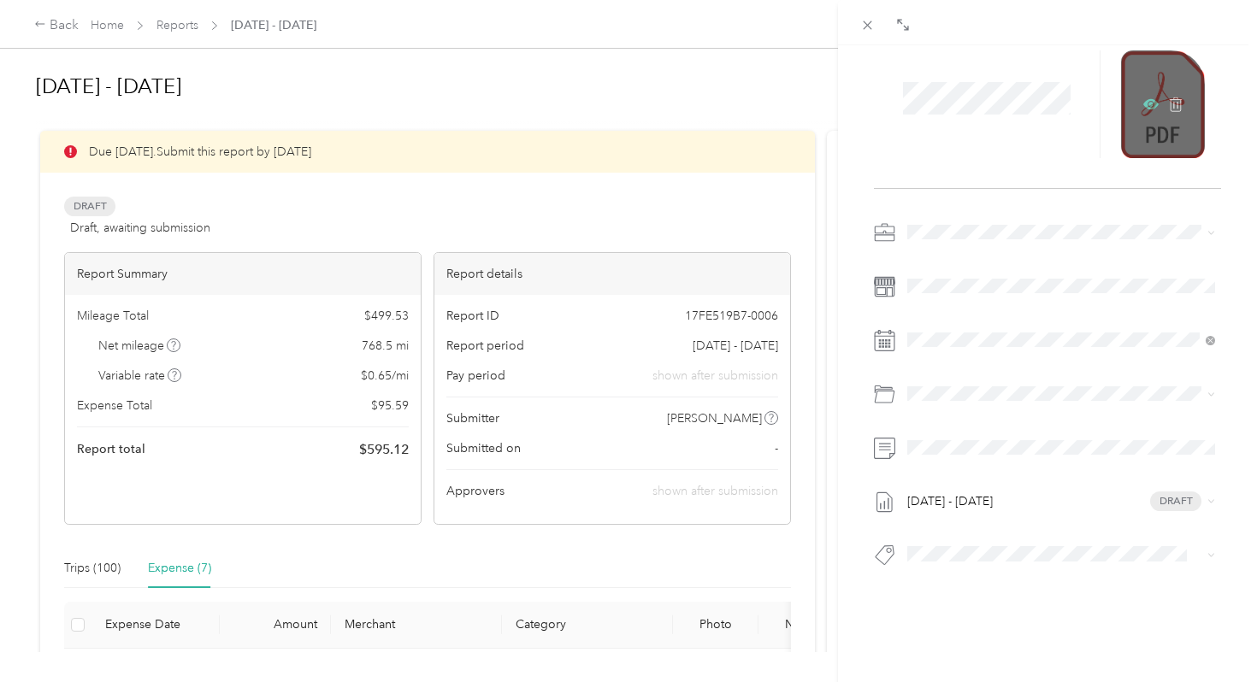
click at [1153, 102] on icon at bounding box center [1150, 104] width 15 height 15
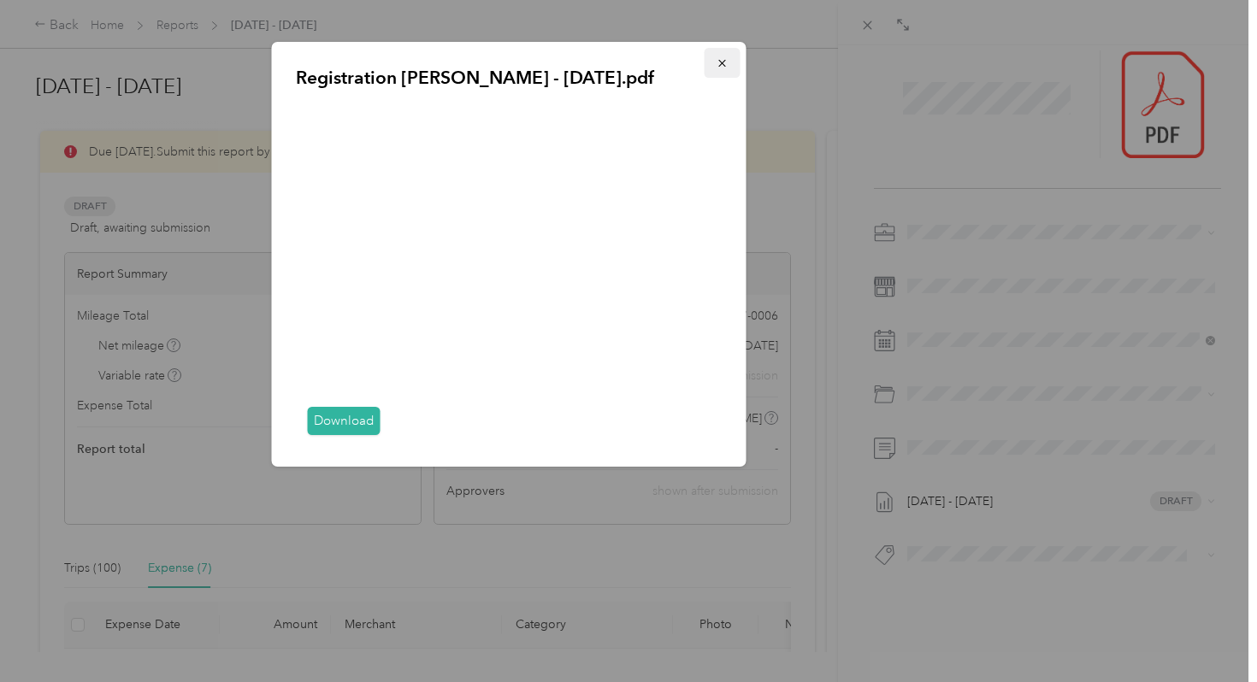
click at [722, 60] on icon "button" at bounding box center [723, 63] width 12 height 12
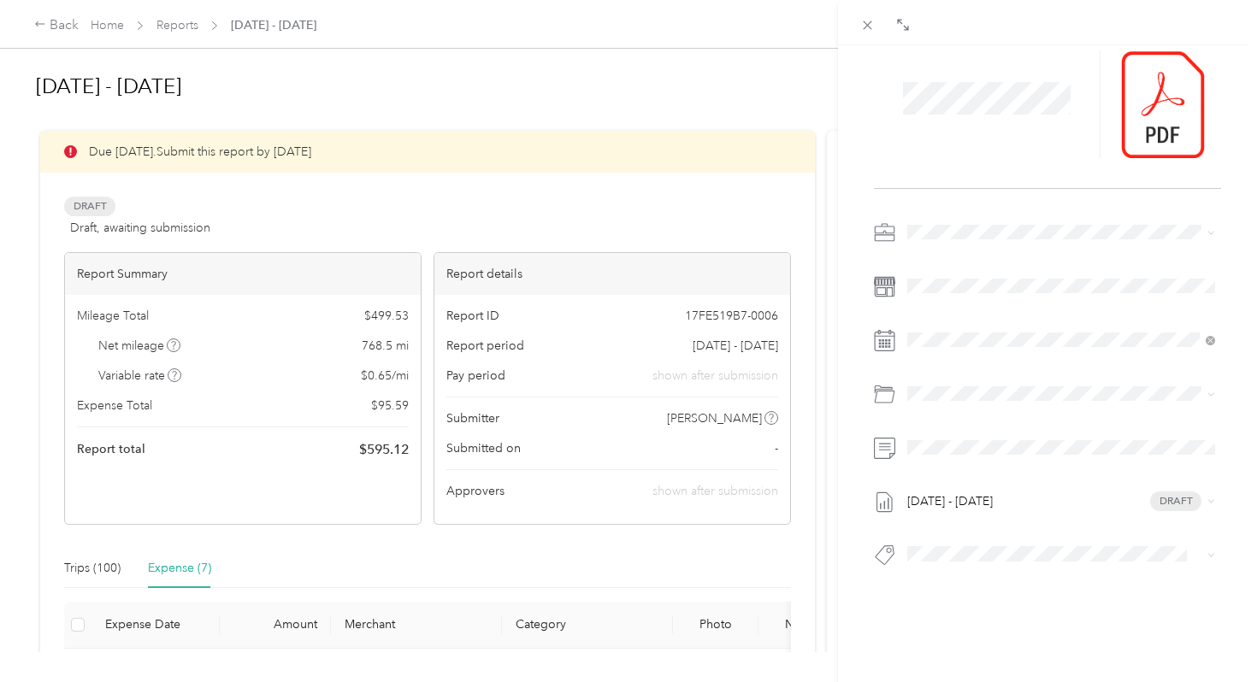
click at [958, 614] on div "New Expense Save Sep 1 - 30, 2025 Draft" at bounding box center [1047, 309] width 383 height 660
click at [970, 403] on span at bounding box center [1061, 394] width 320 height 27
click at [996, 493] on span "Rep Scrubs" at bounding box center [984, 490] width 62 height 15
click at [967, 604] on div "New Expense Save Sep 1 - 30, 2025 Draft" at bounding box center [1047, 309] width 383 height 660
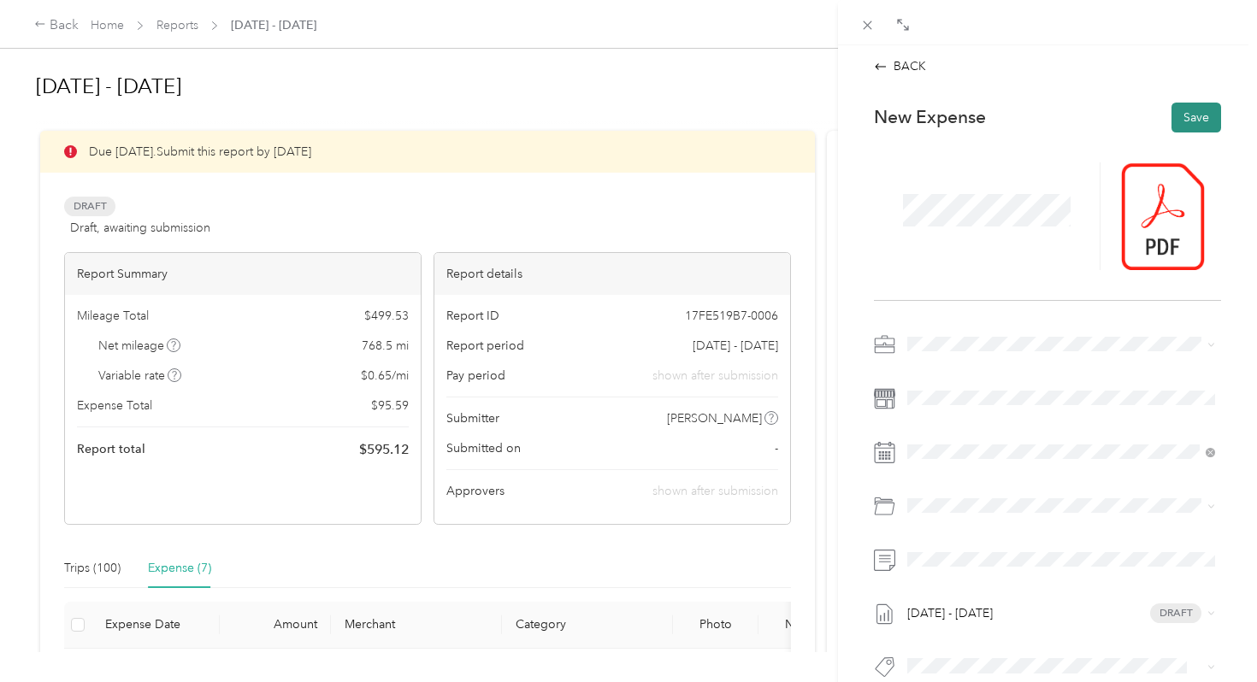
click at [1199, 122] on button "Save" at bounding box center [1196, 118] width 50 height 30
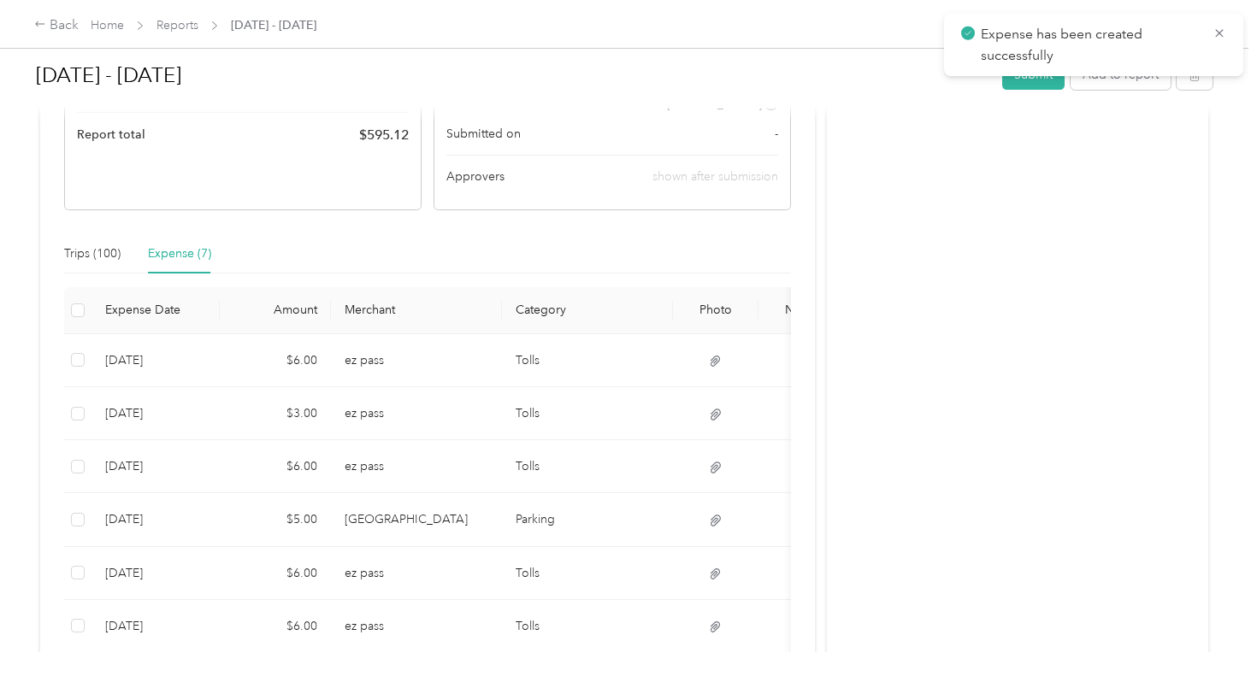
scroll to position [331, 0]
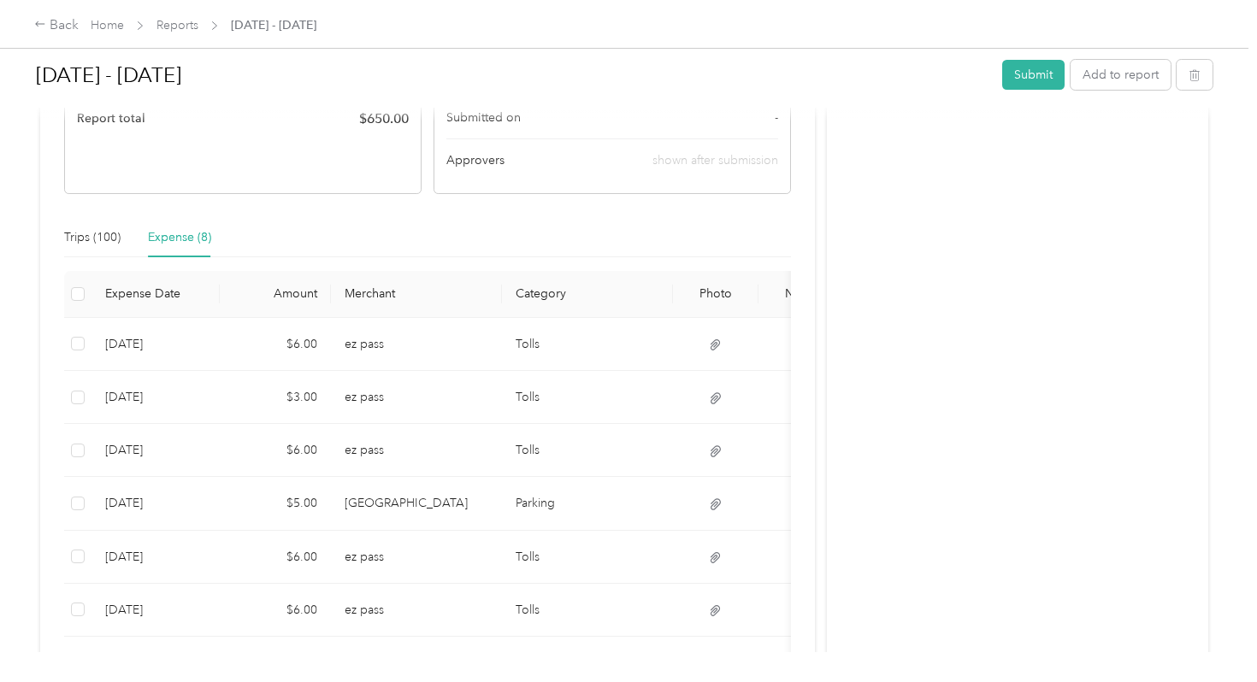
click at [101, 257] on div "Trips (100) Expense (8) Gross Miles Trip Date Value Location Track Method Purpo…" at bounding box center [427, 496] width 727 height 557
click at [134, 244] on div "Trips (100) Expense (8)" at bounding box center [137, 237] width 147 height 39
click at [112, 237] on div "Trips (100)" at bounding box center [92, 237] width 56 height 19
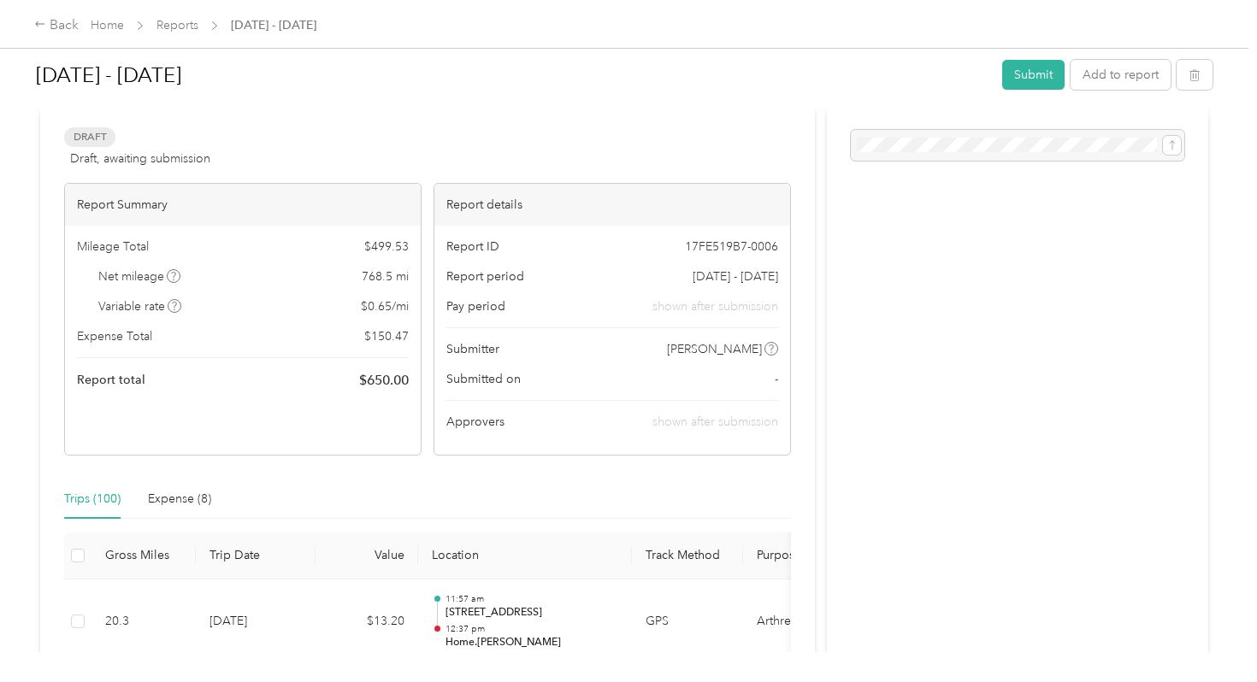
scroll to position [68, 0]
click at [212, 500] on div "Trips (100) Expense (8)" at bounding box center [427, 500] width 727 height 39
click at [190, 503] on div "Expense (8)" at bounding box center [179, 500] width 63 height 19
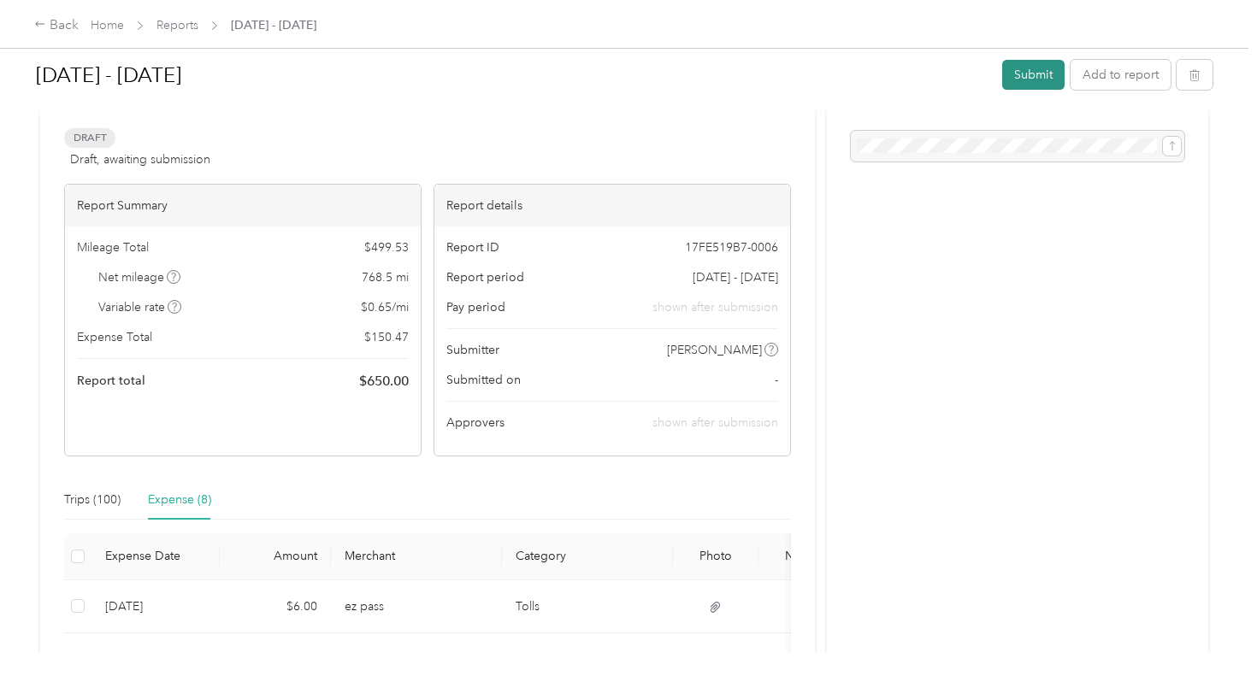
click at [1029, 74] on button "Submit" at bounding box center [1033, 75] width 62 height 30
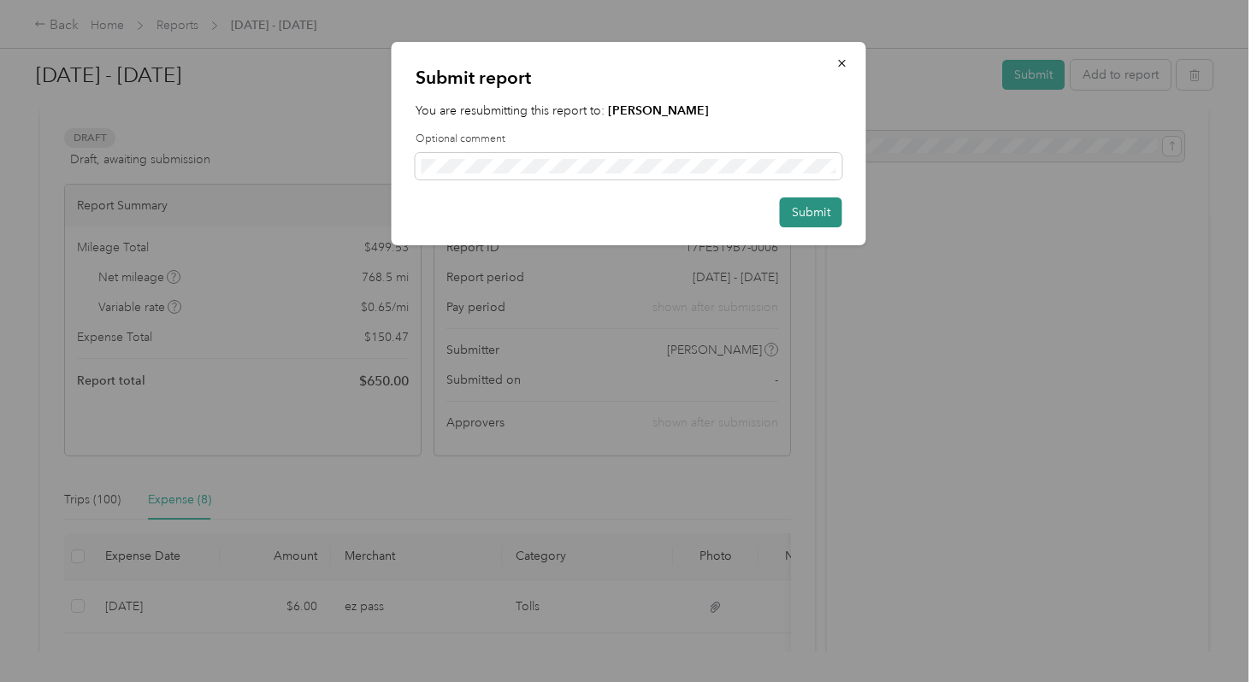
click at [799, 201] on button "Submit" at bounding box center [811, 213] width 62 height 30
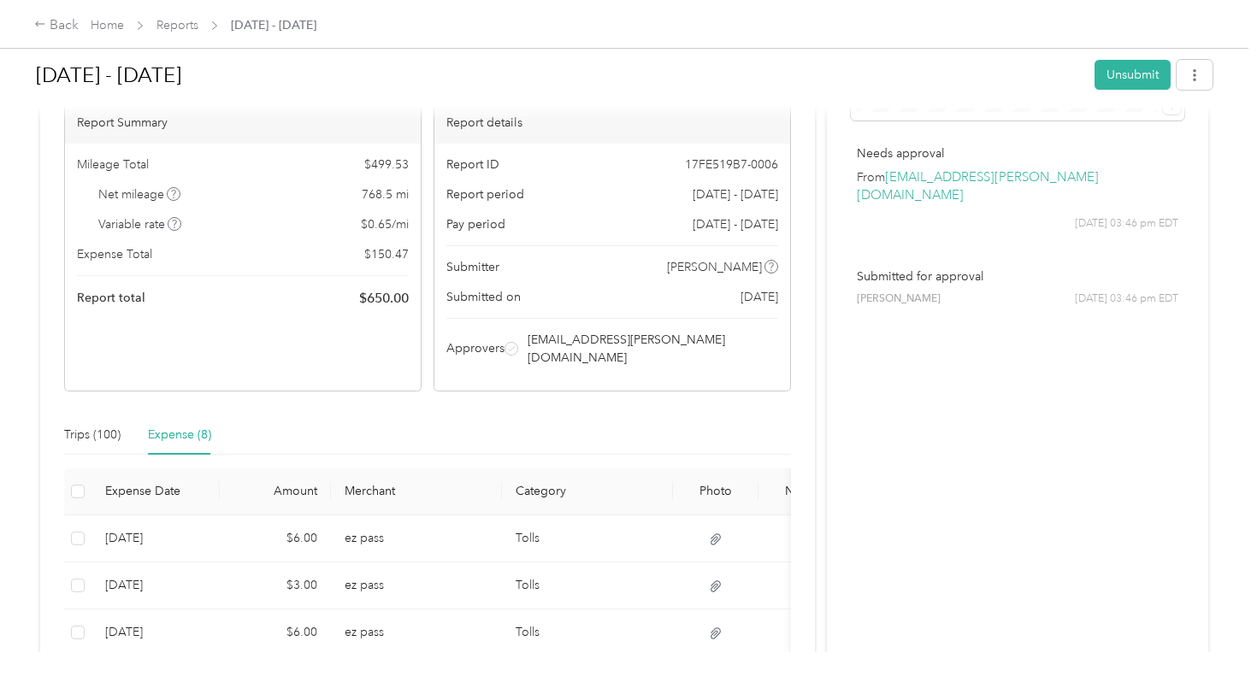
scroll to position [0, 0]
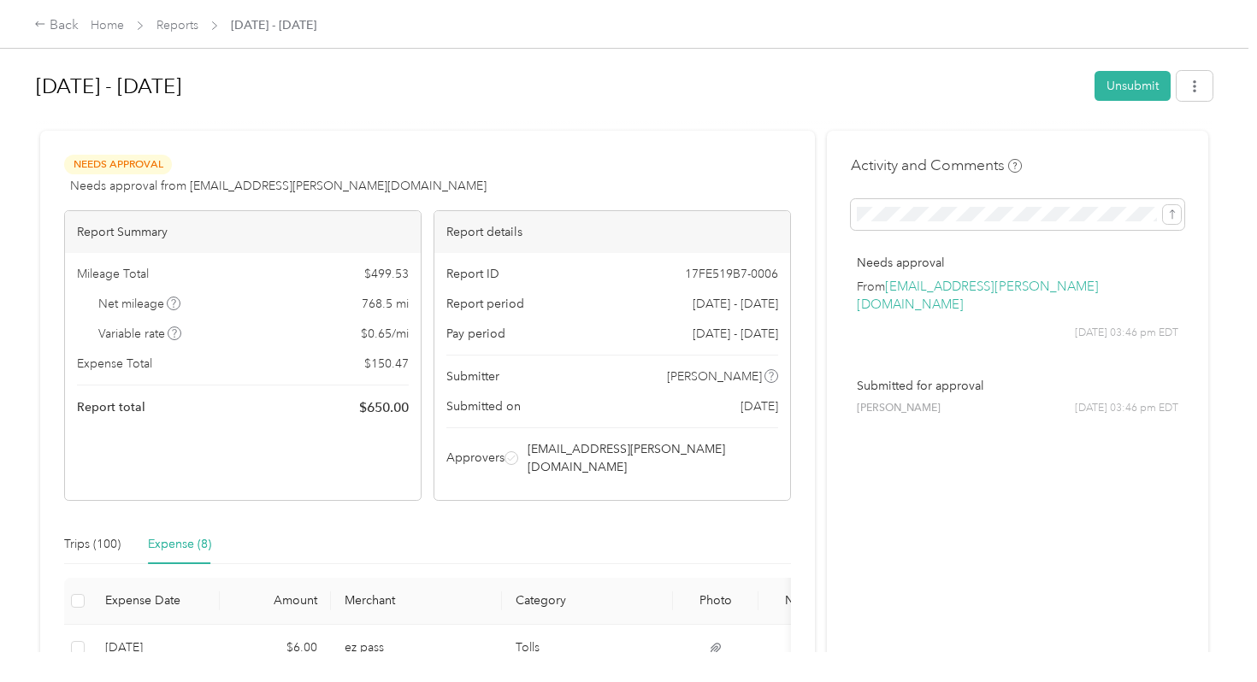
click at [281, 109] on div "Sep 1 - 30, 2025 Unsubmit" at bounding box center [624, 89] width 1177 height 50
click at [68, 23] on div "Back" at bounding box center [56, 25] width 44 height 21
